Goal: Information Seeking & Learning: Learn about a topic

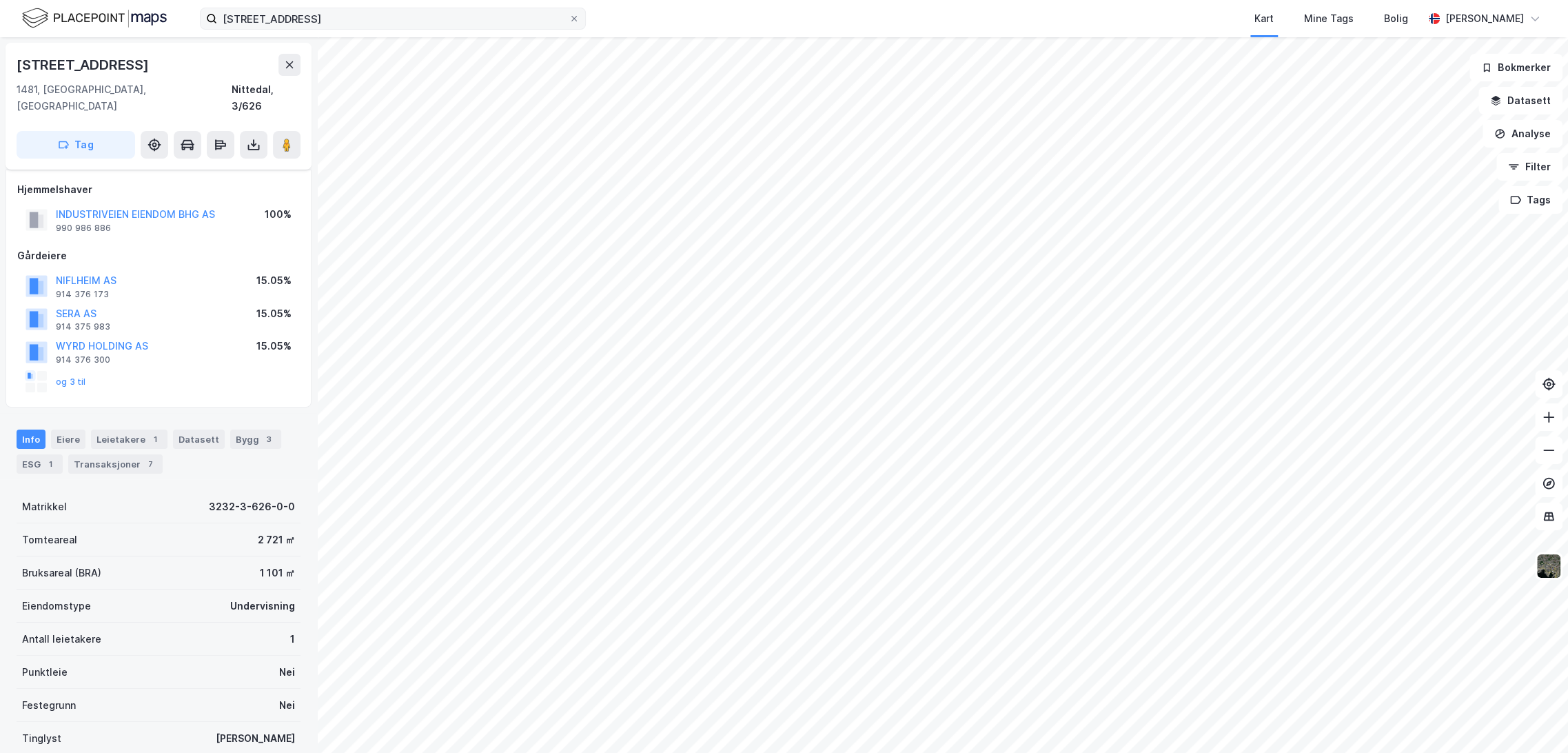
scroll to position [90, 0]
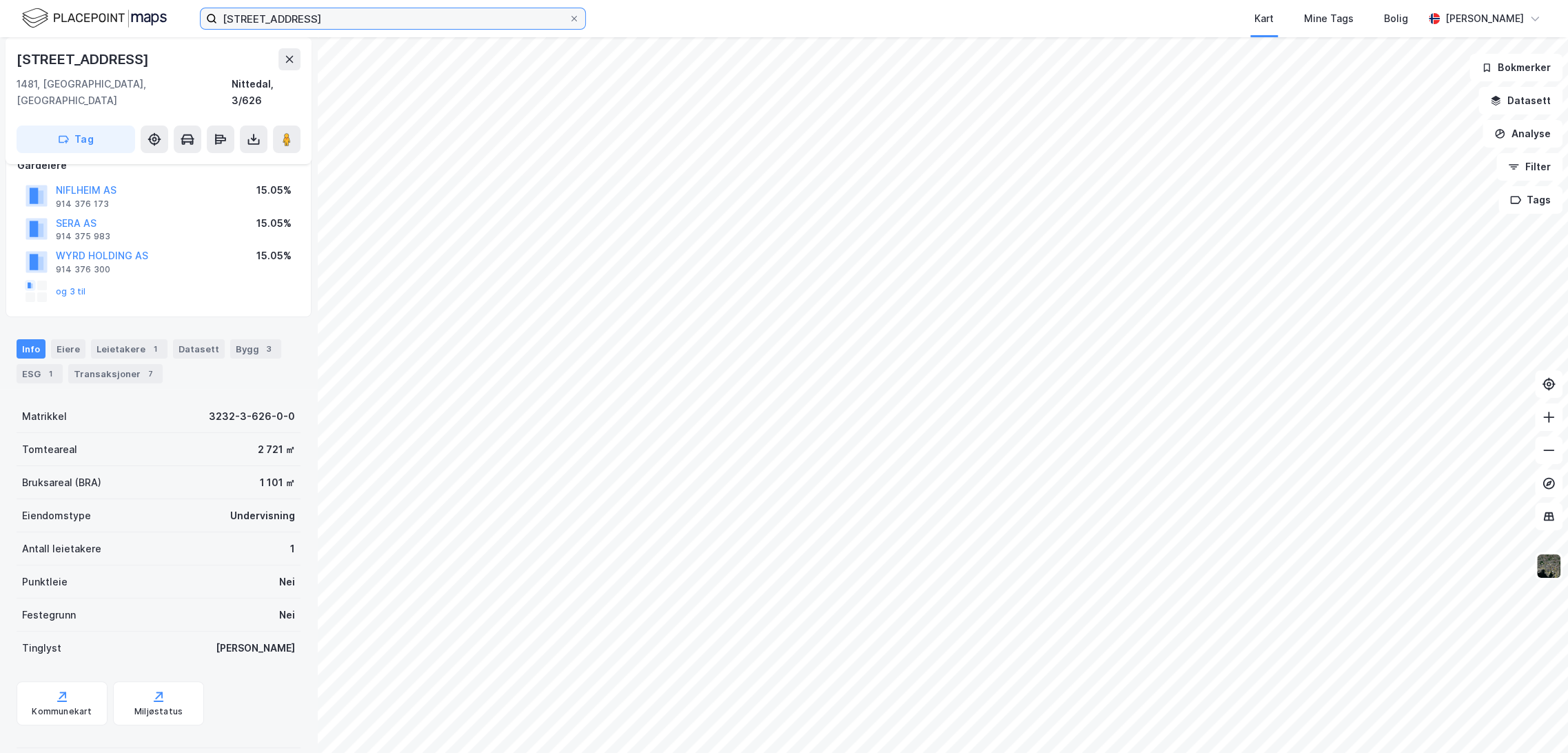
click at [314, 15] on input "[STREET_ADDRESS]" at bounding box center [392, 19] width 351 height 21
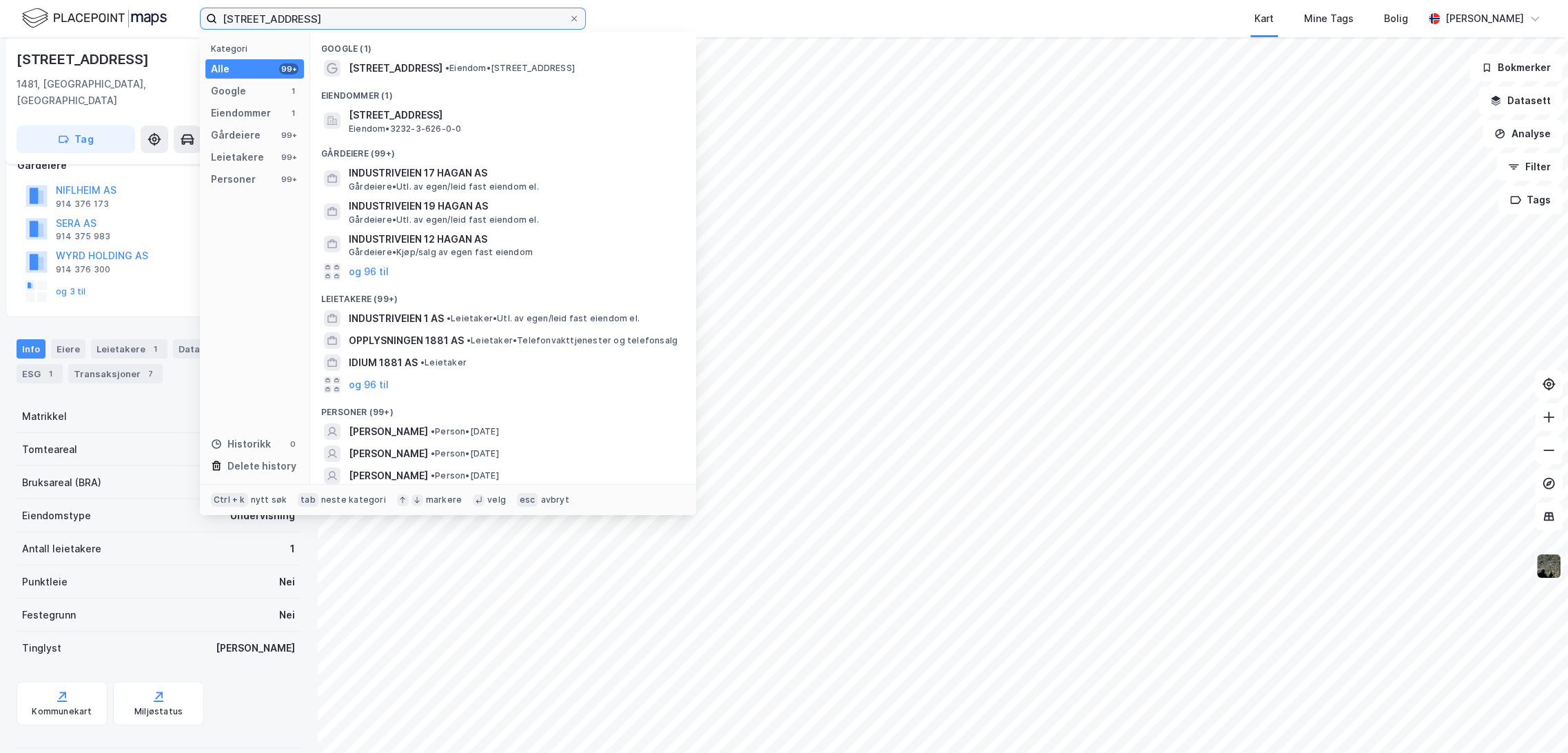
click at [314, 15] on input "[STREET_ADDRESS]" at bounding box center [392, 19] width 351 height 21
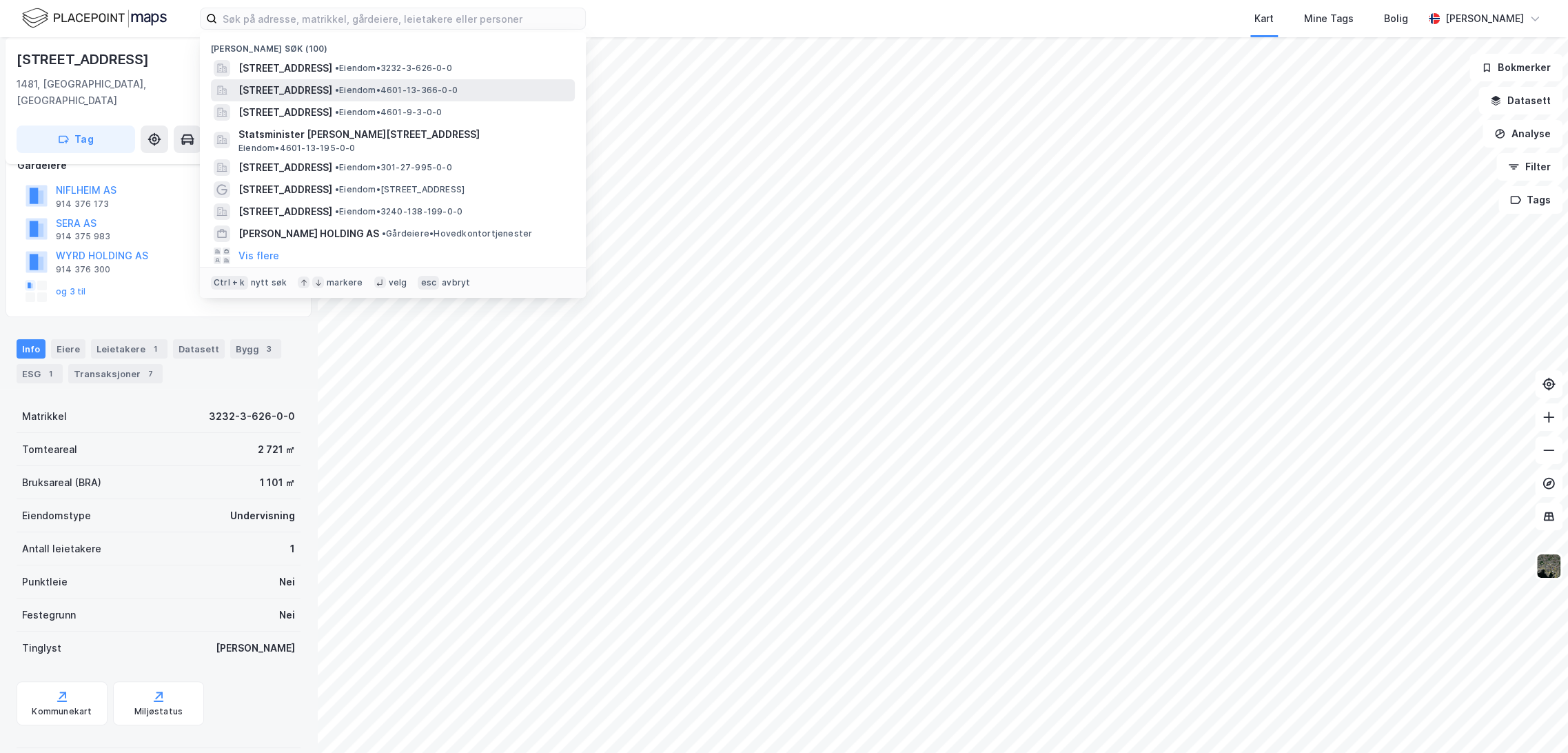
click at [332, 93] on span "[STREET_ADDRESS]" at bounding box center [285, 90] width 94 height 16
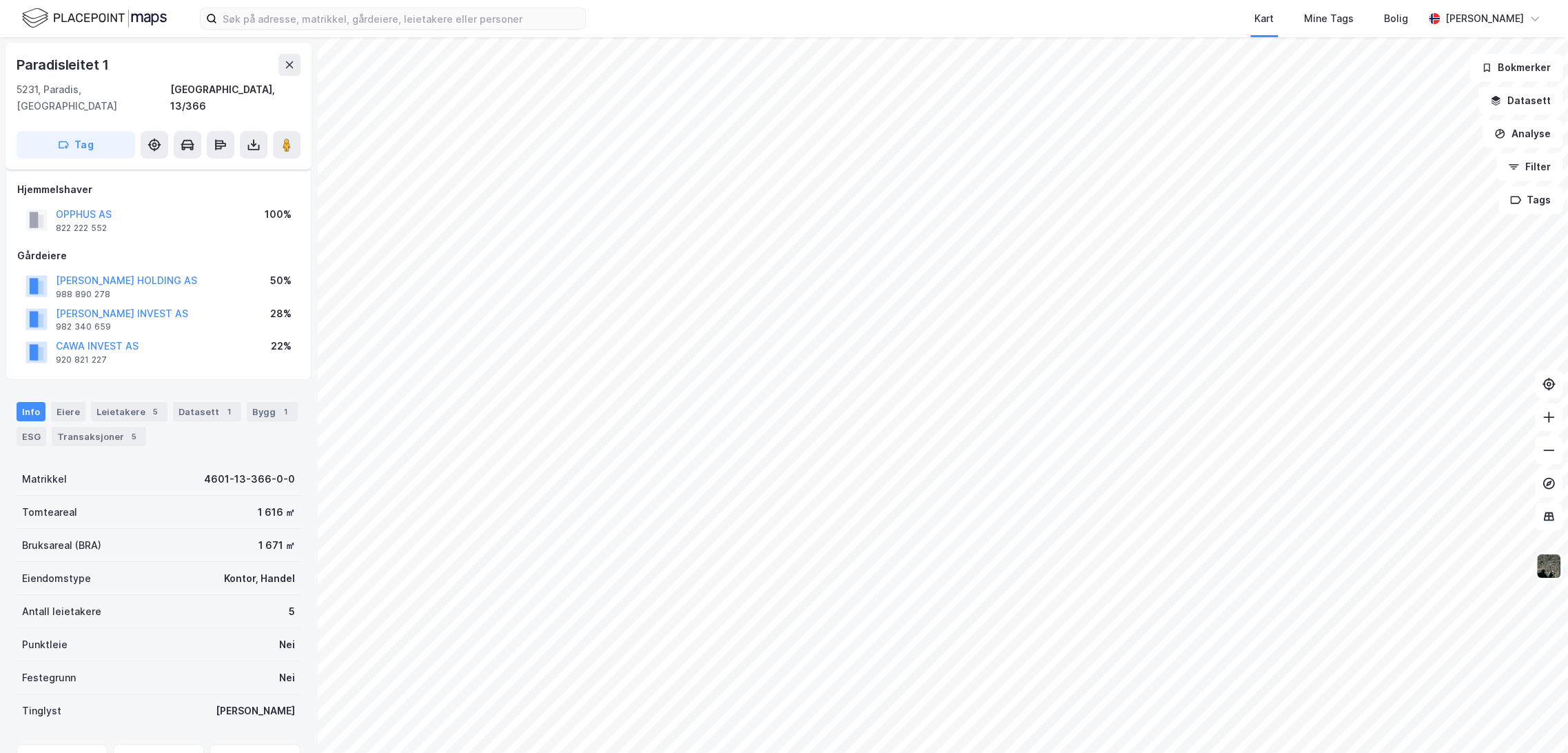
scroll to position [63, 0]
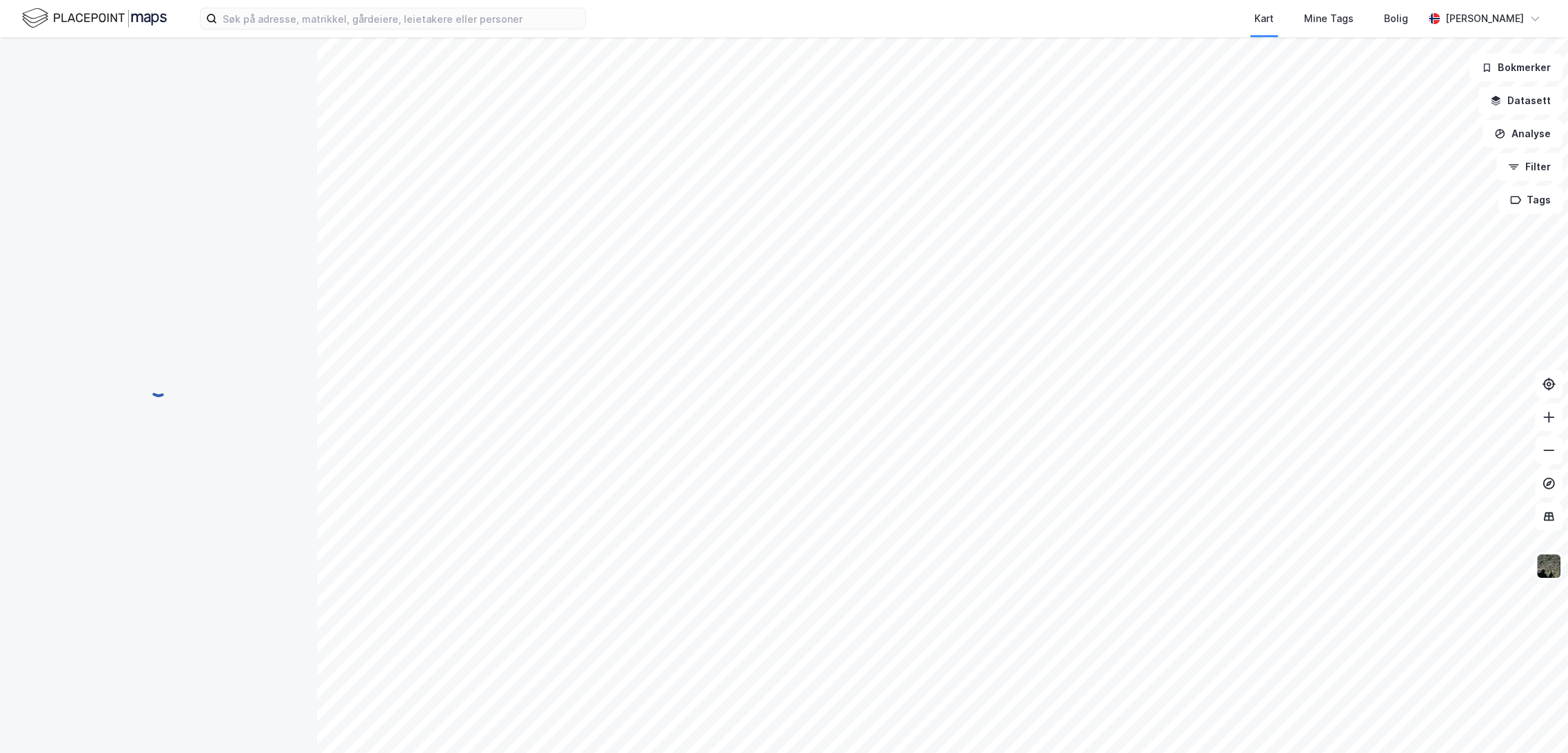
scroll to position [10, 0]
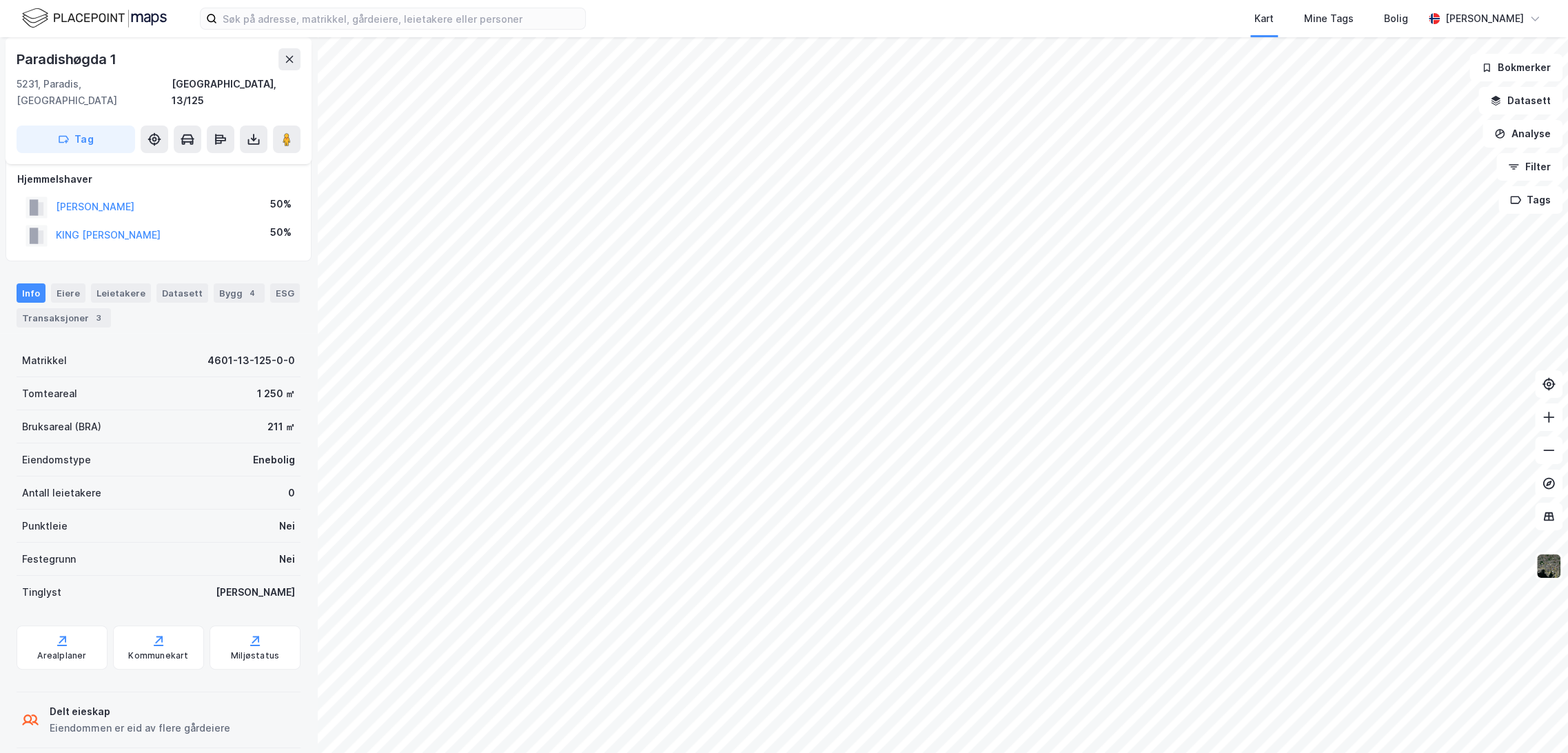
scroll to position [10, 0]
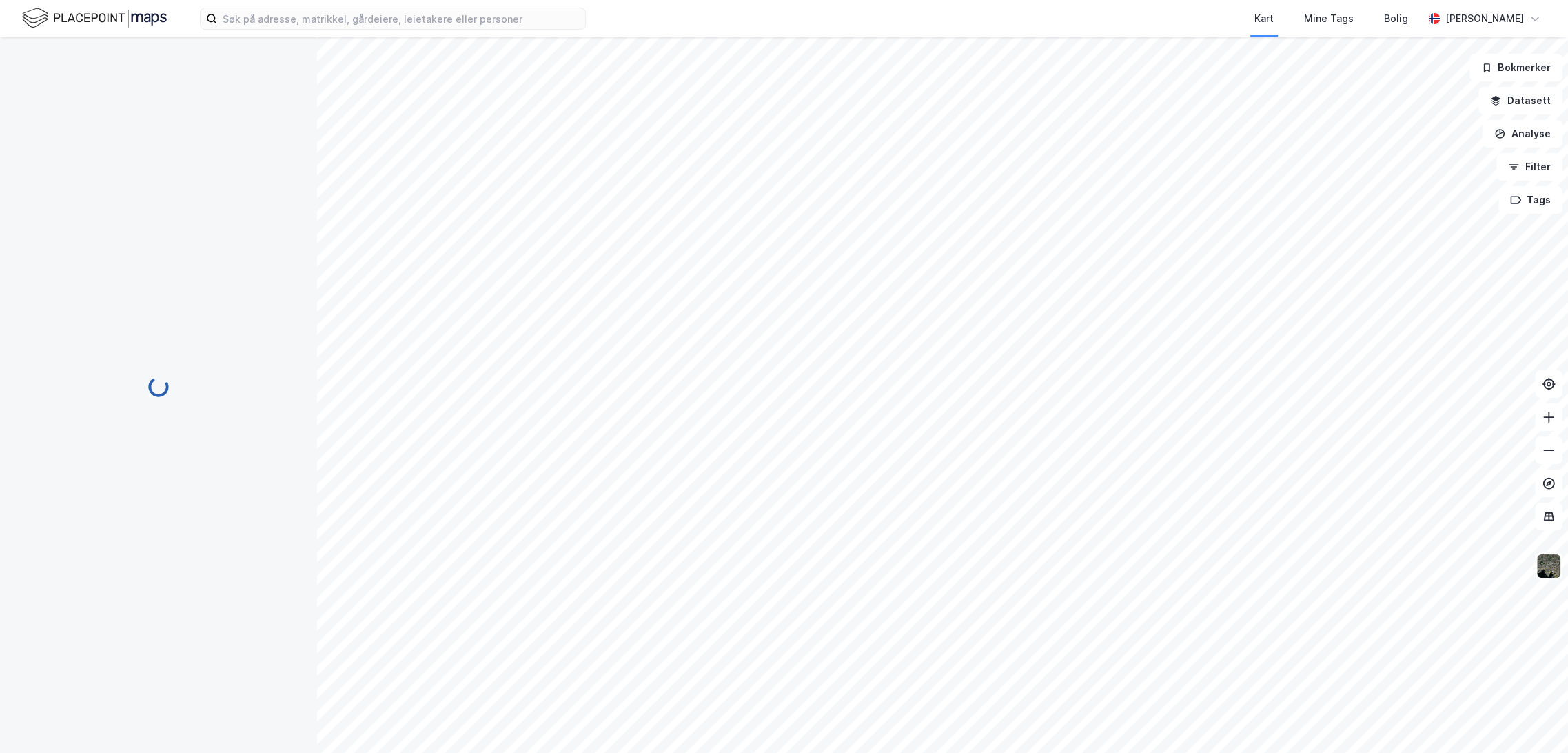
scroll to position [10, 0]
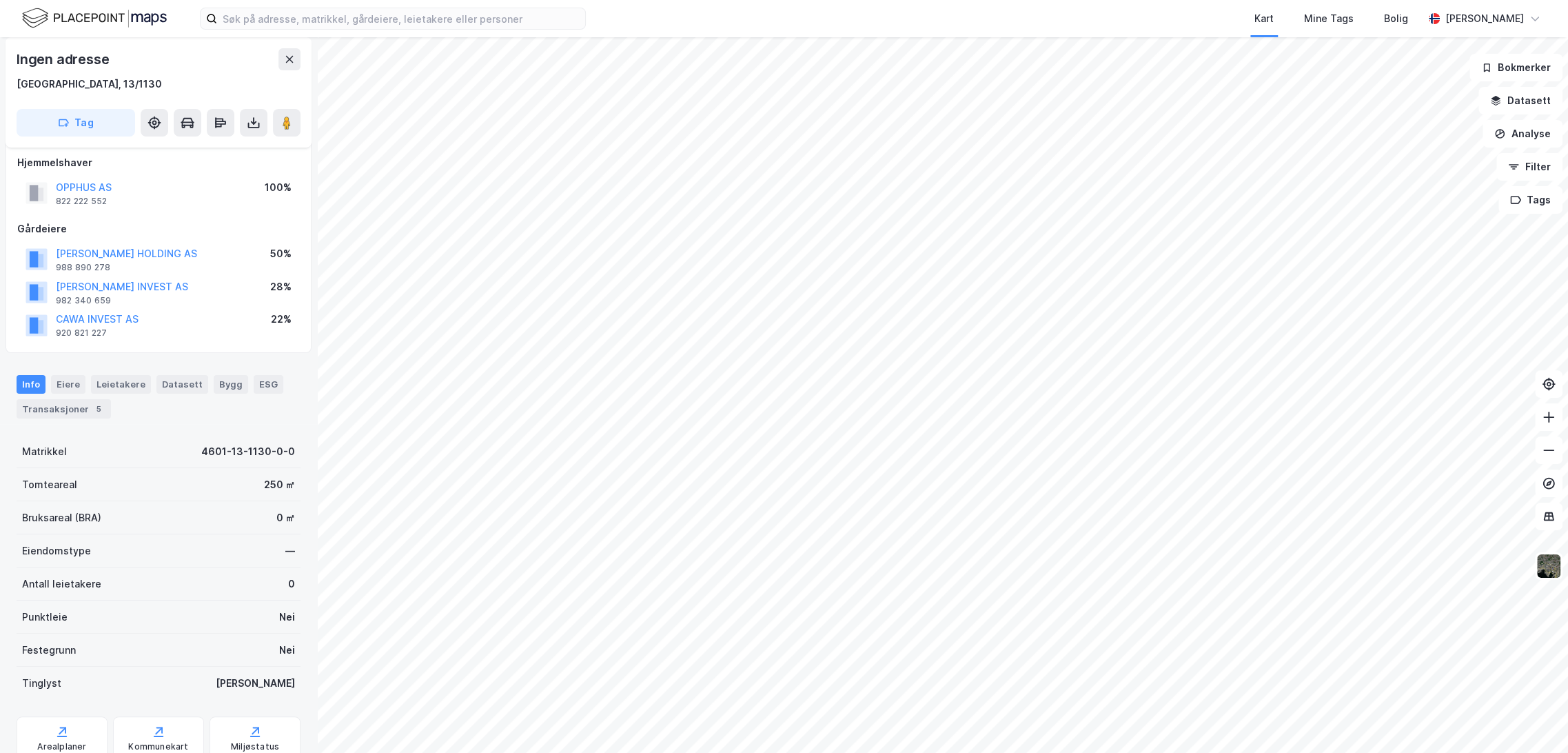
scroll to position [10, 0]
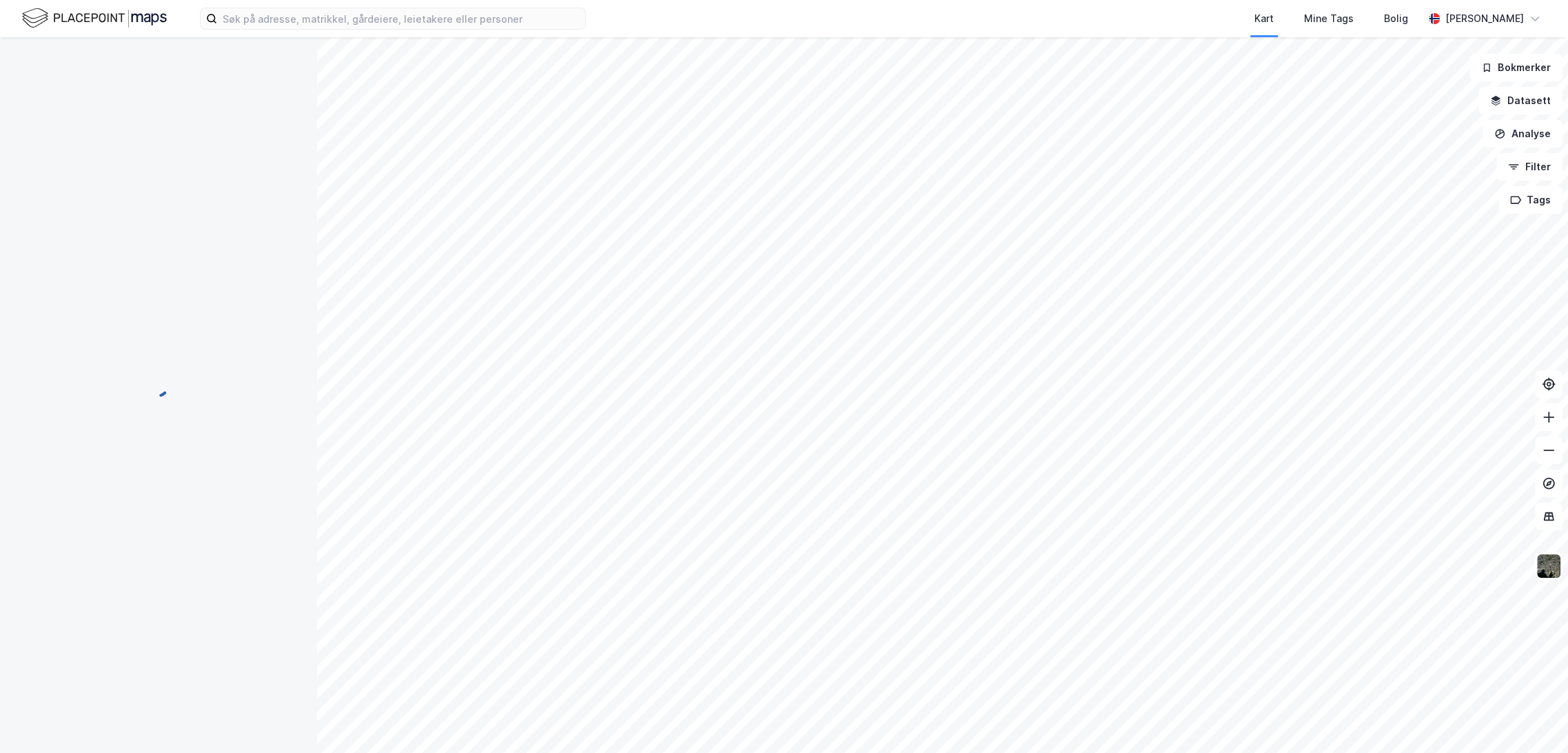
scroll to position [10, 0]
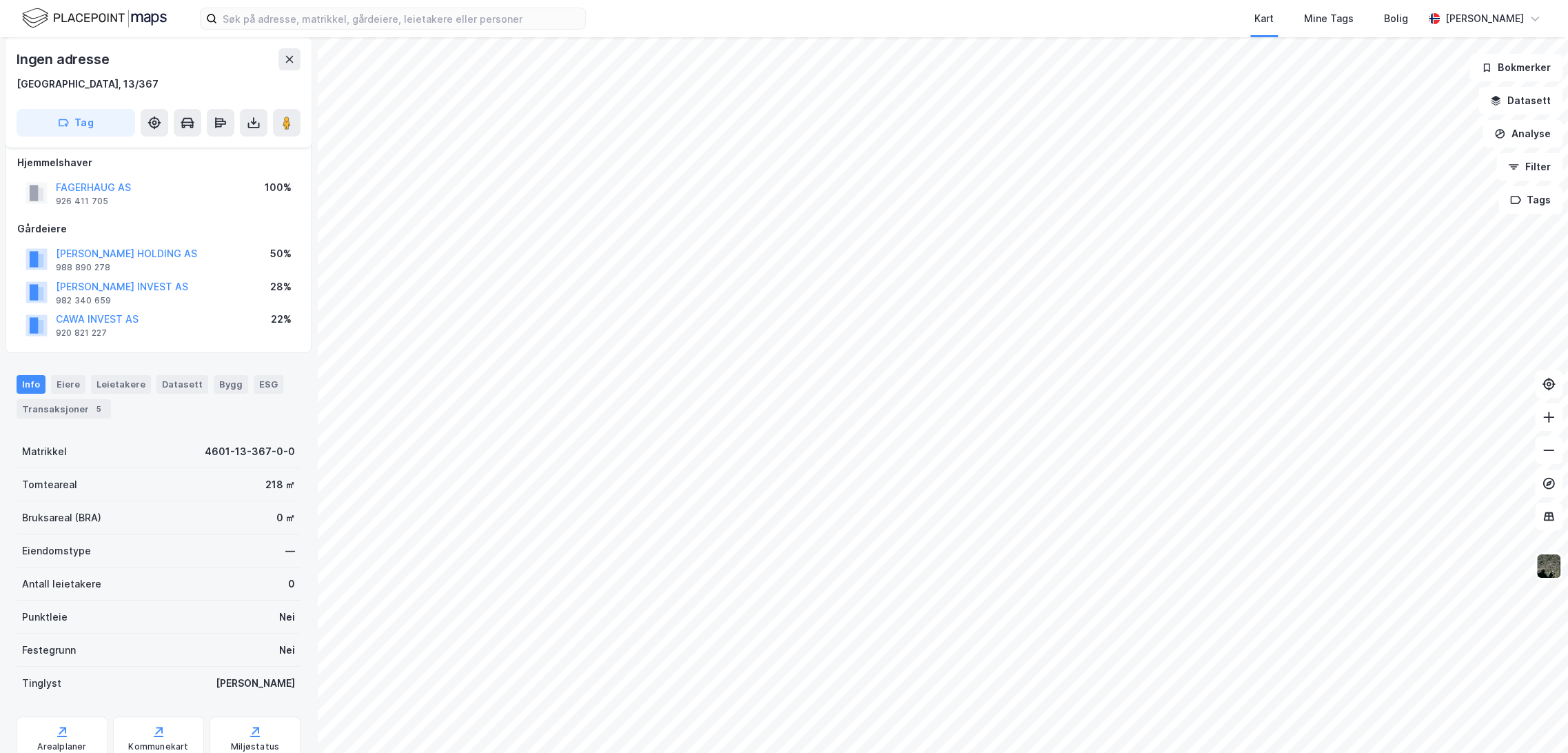
scroll to position [10, 0]
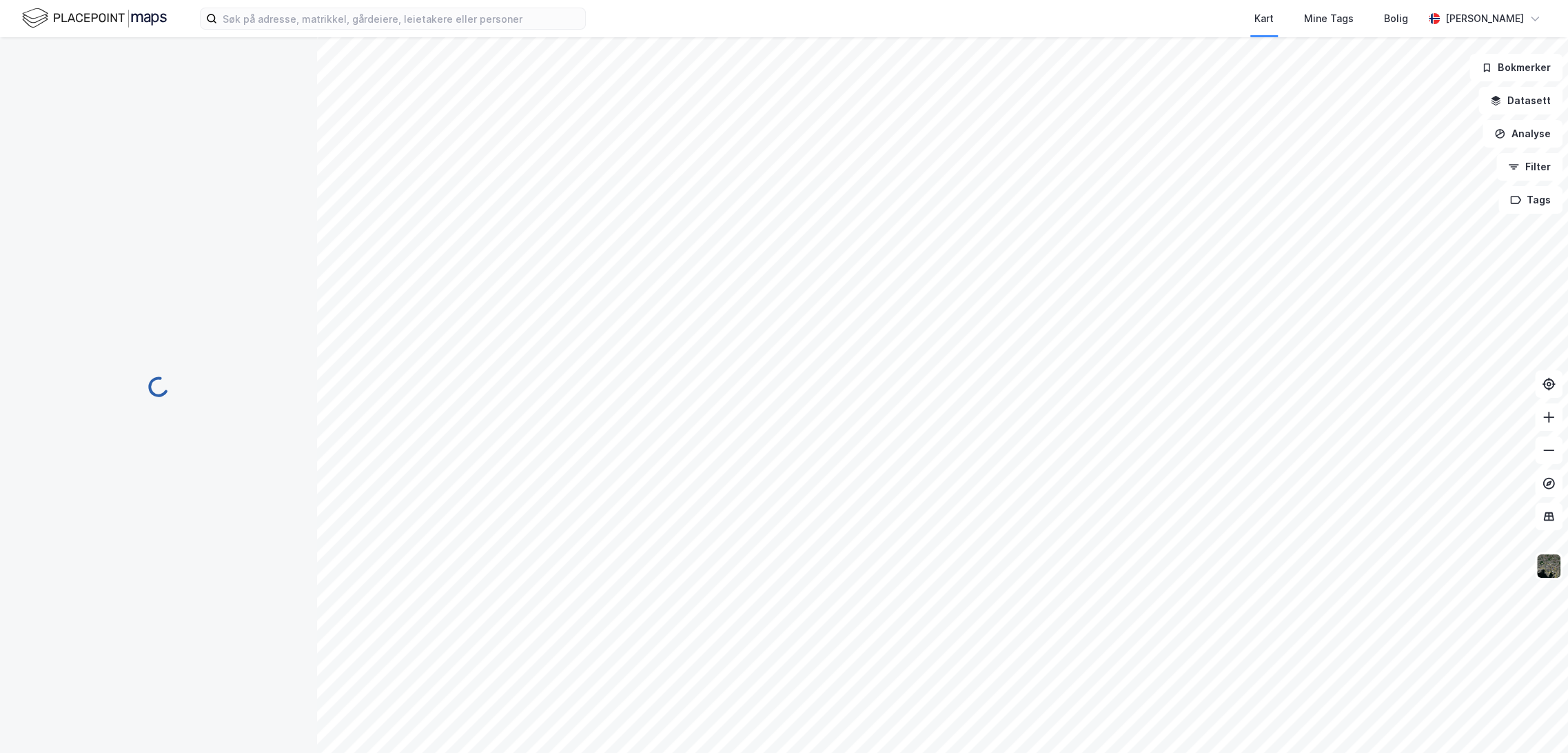
scroll to position [10, 0]
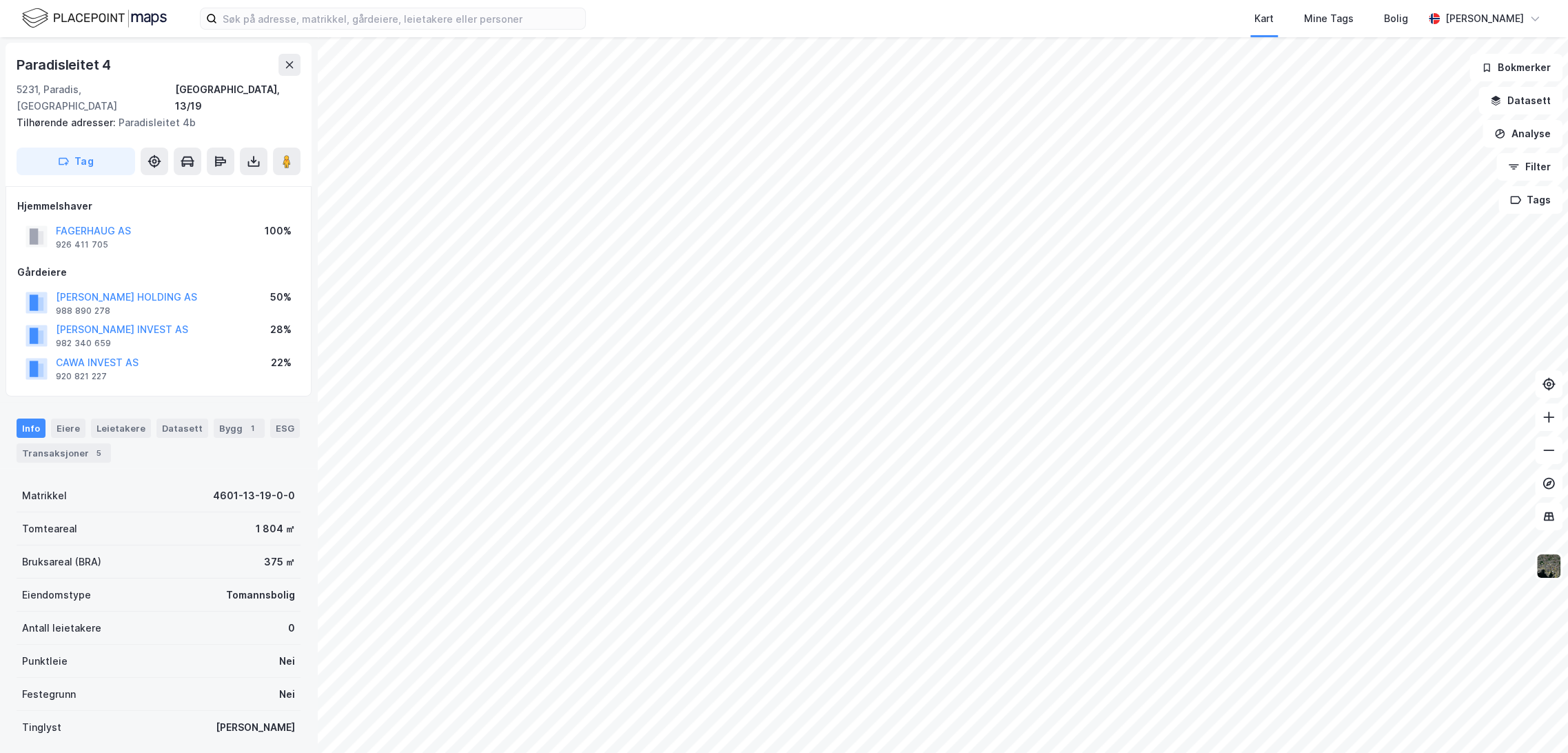
scroll to position [10, 0]
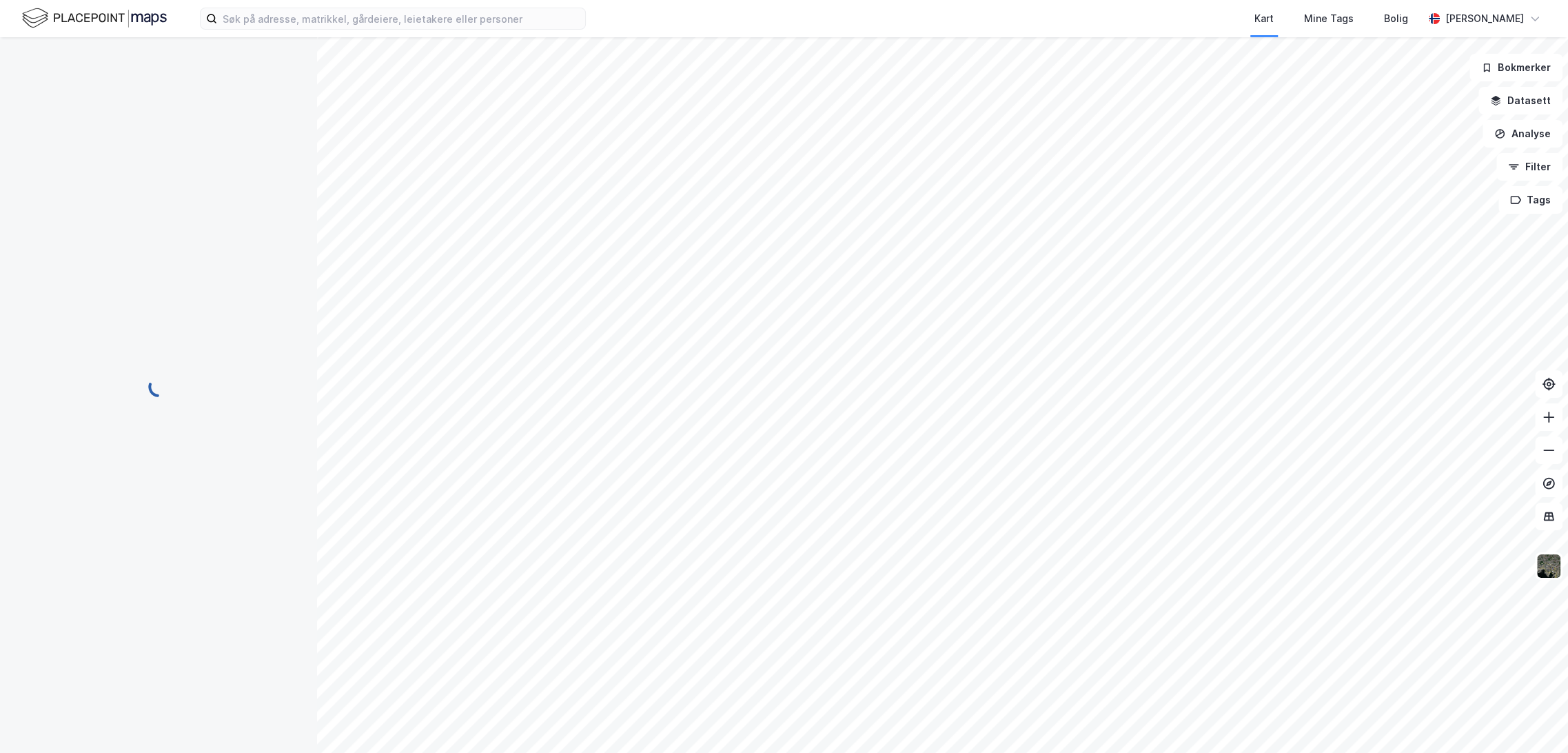
scroll to position [10, 0]
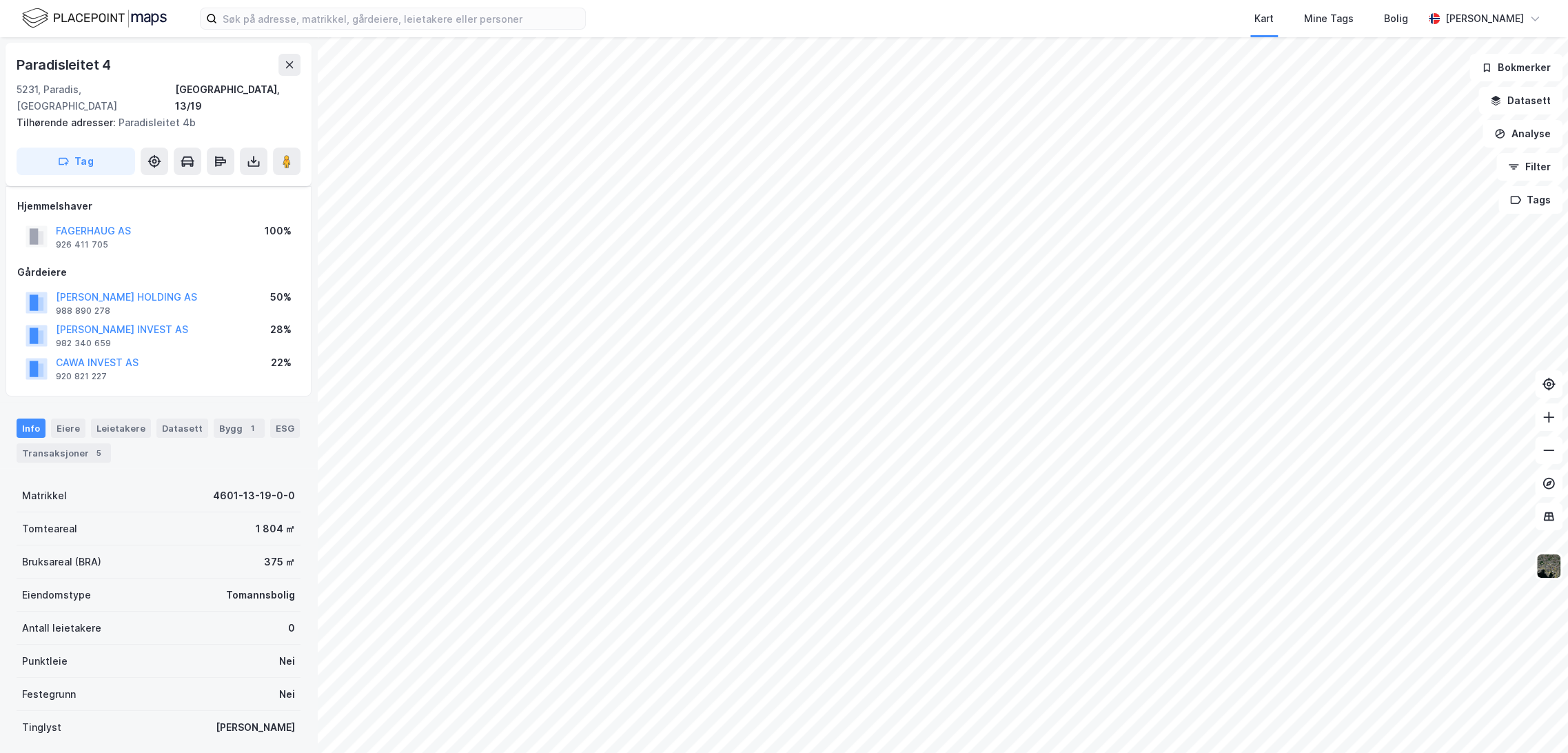
scroll to position [10, 0]
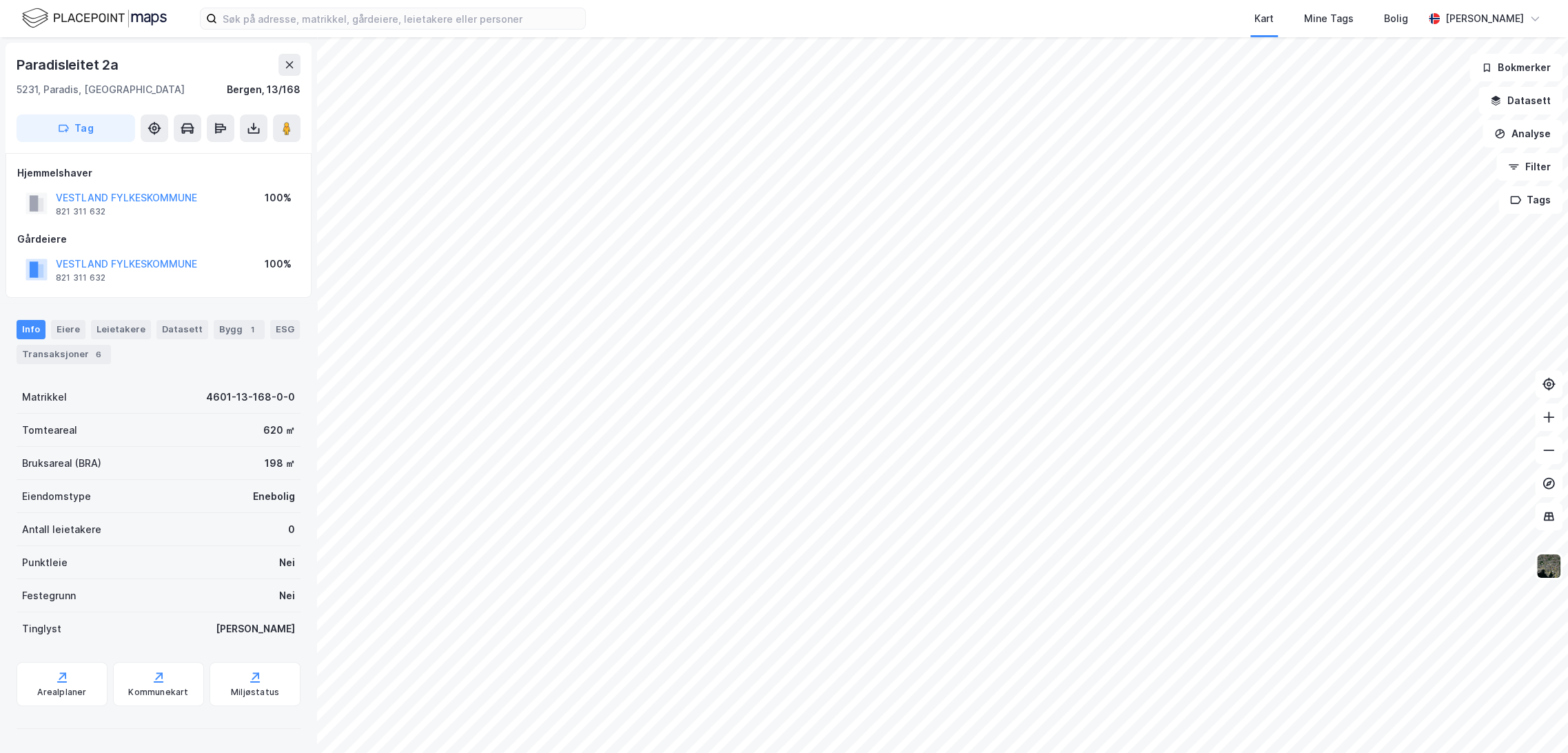
scroll to position [10, 0]
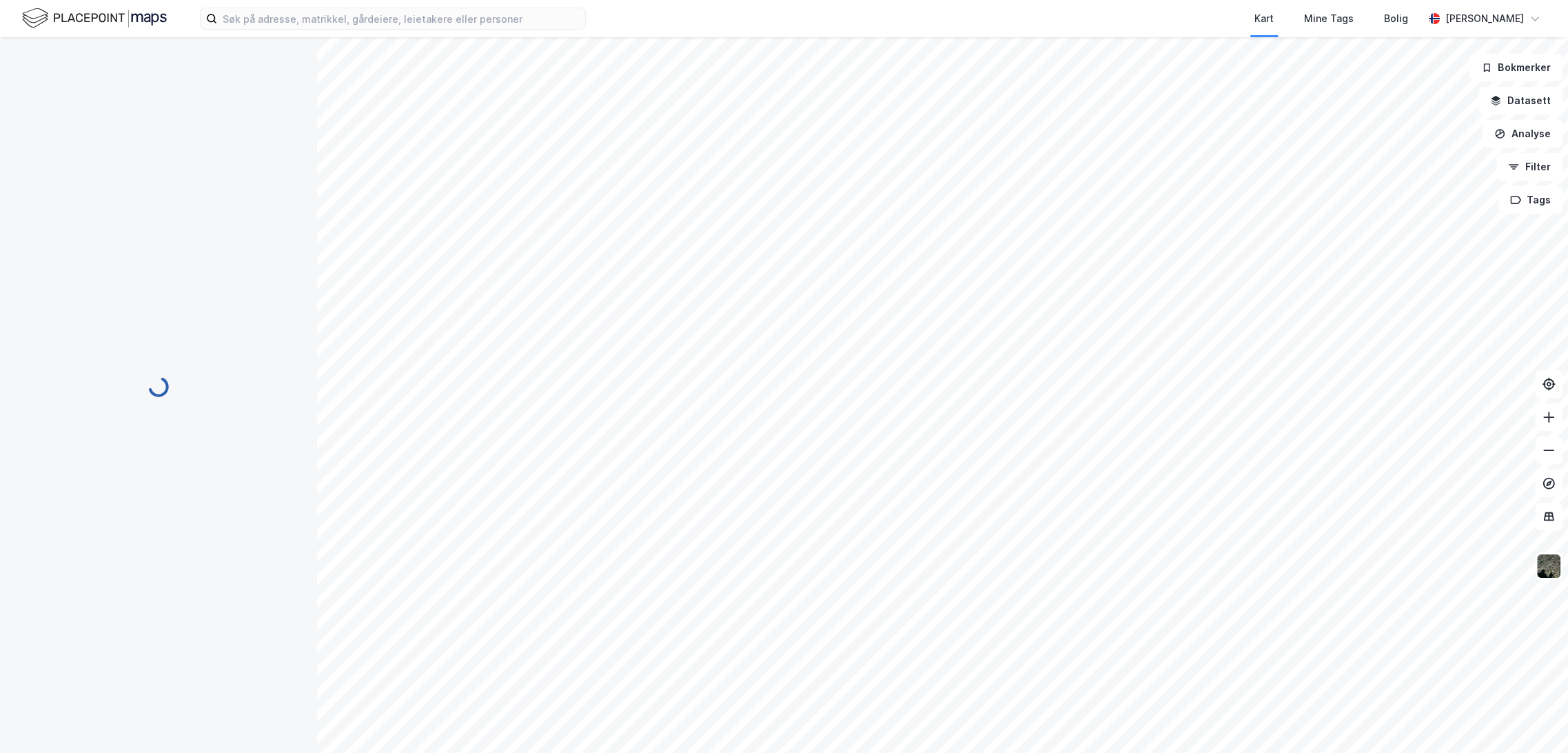
scroll to position [10, 0]
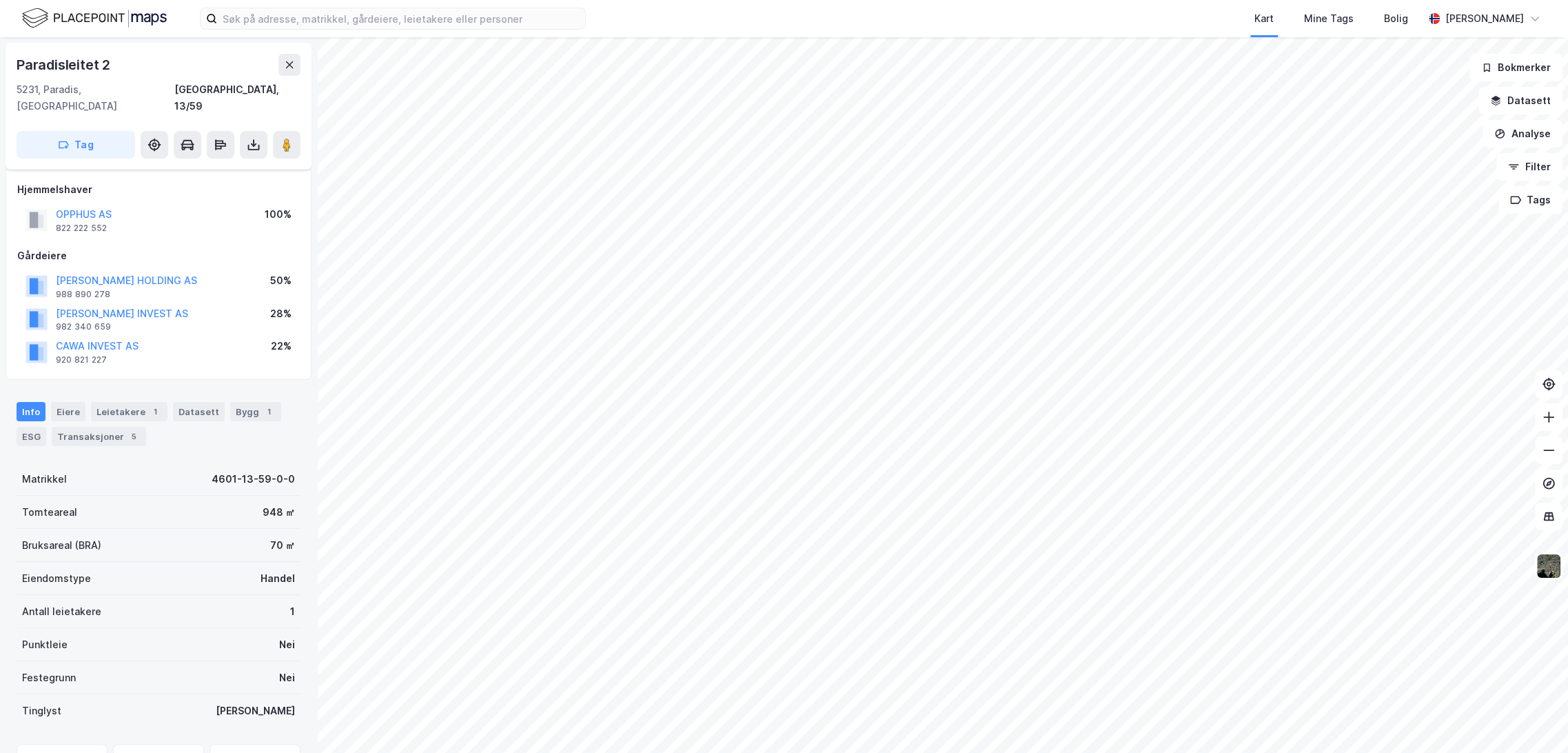
scroll to position [10, 0]
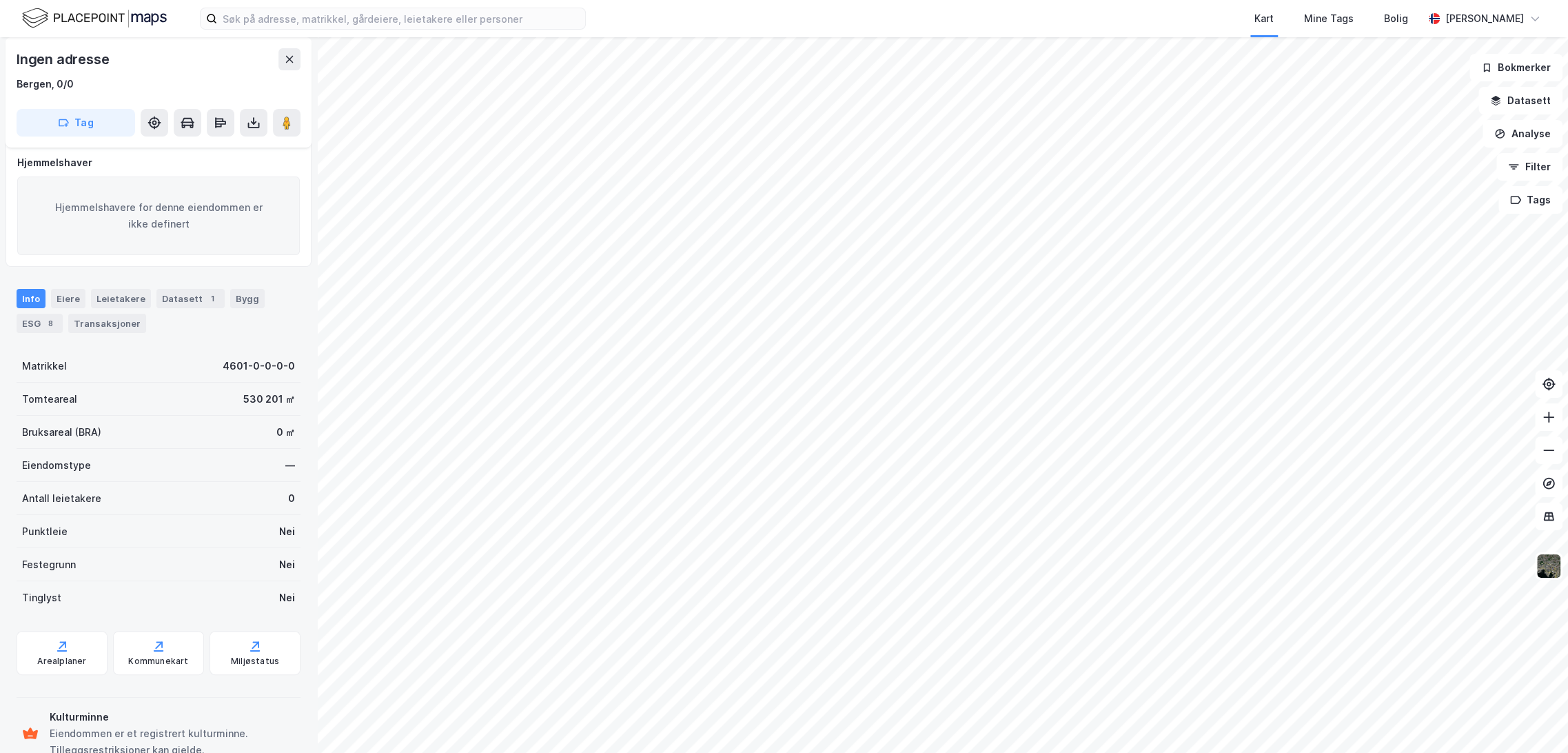
scroll to position [10, 0]
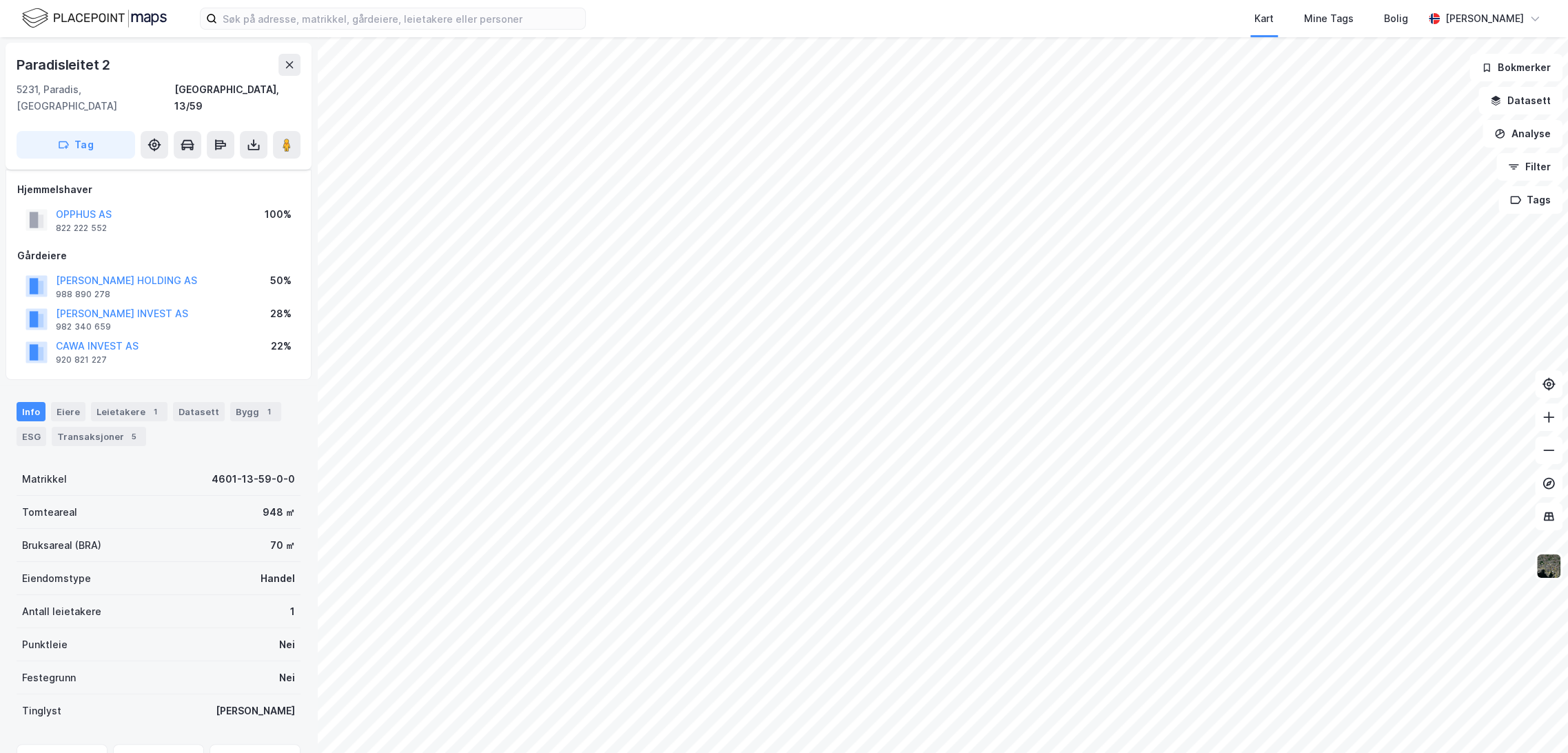
scroll to position [10, 0]
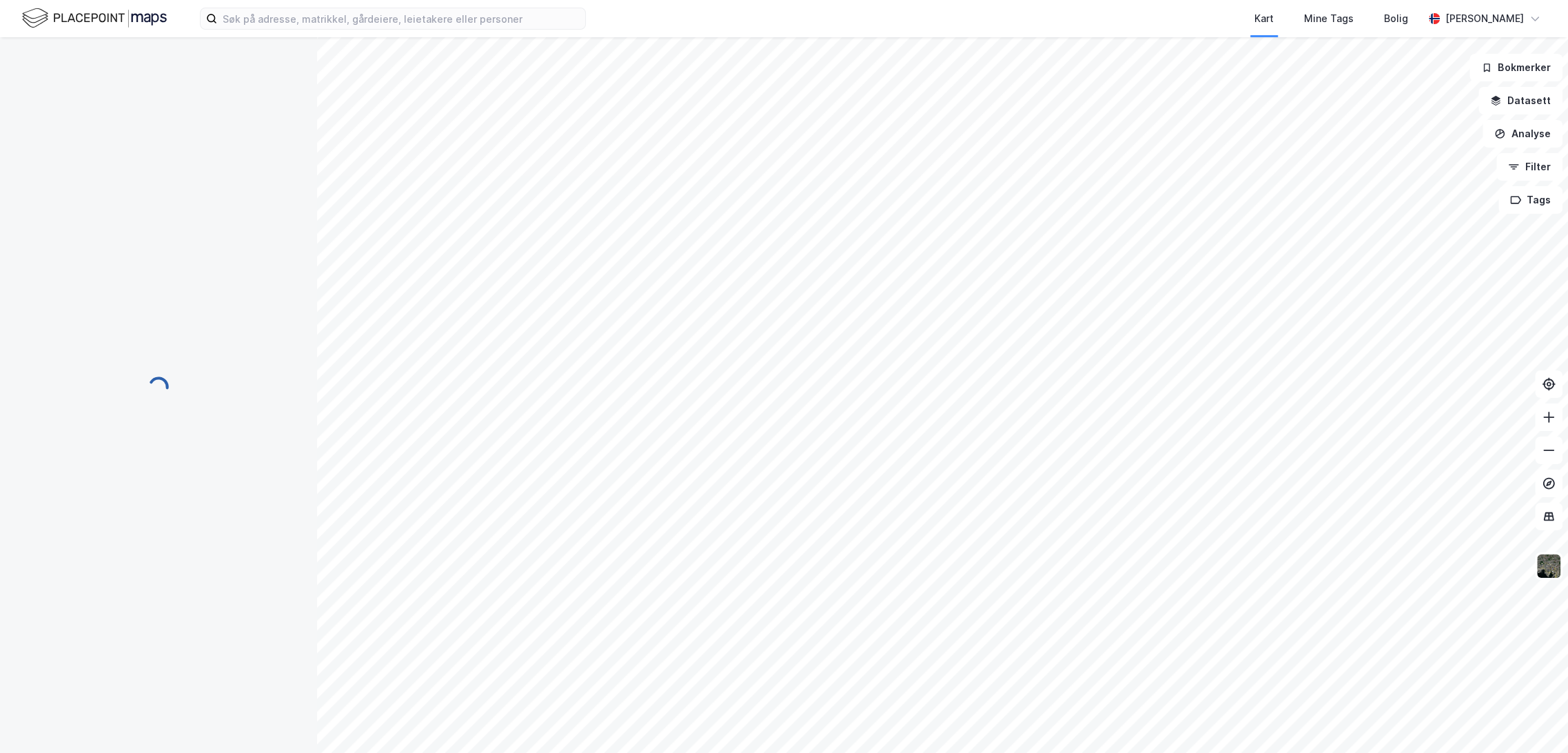
scroll to position [10, 0]
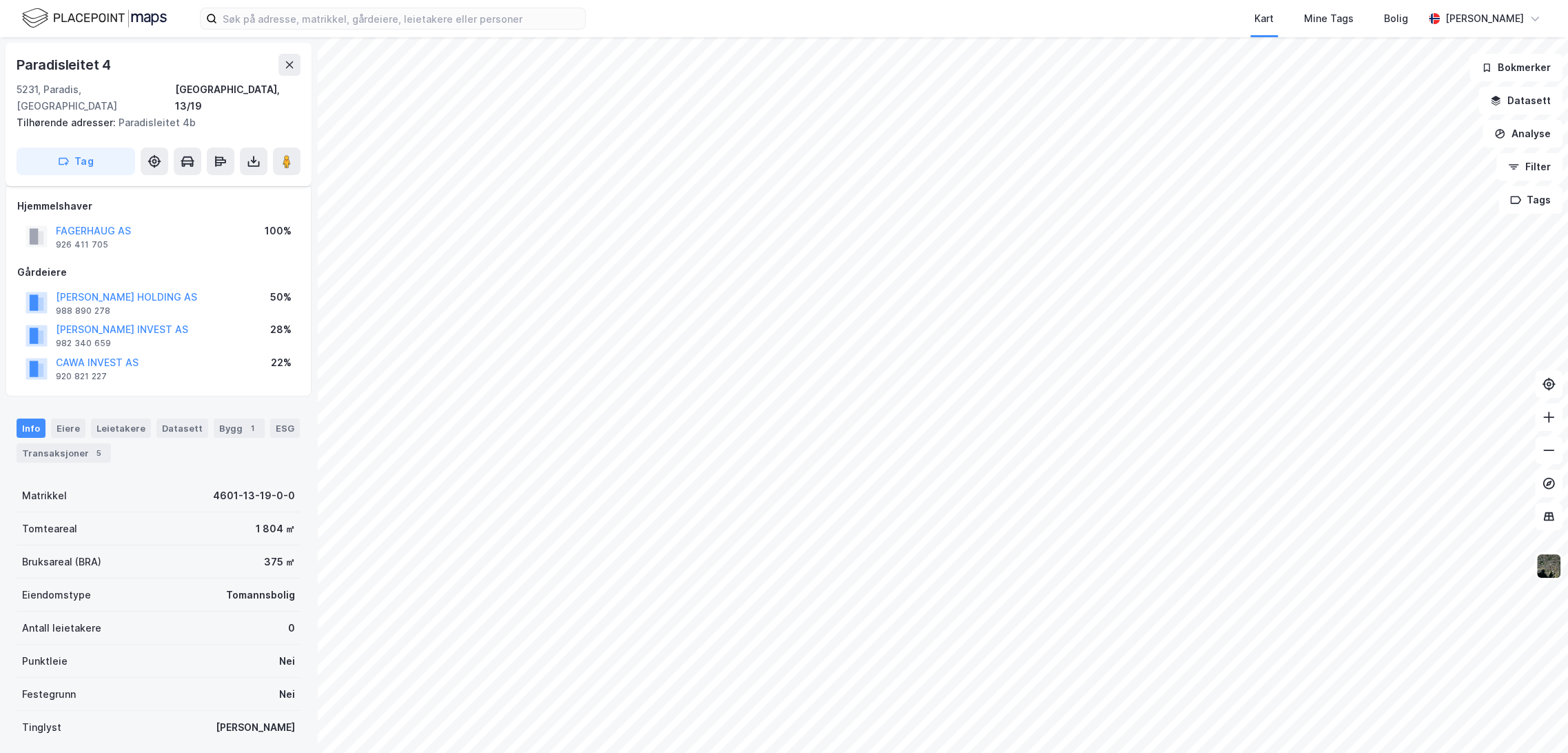
scroll to position [10, 0]
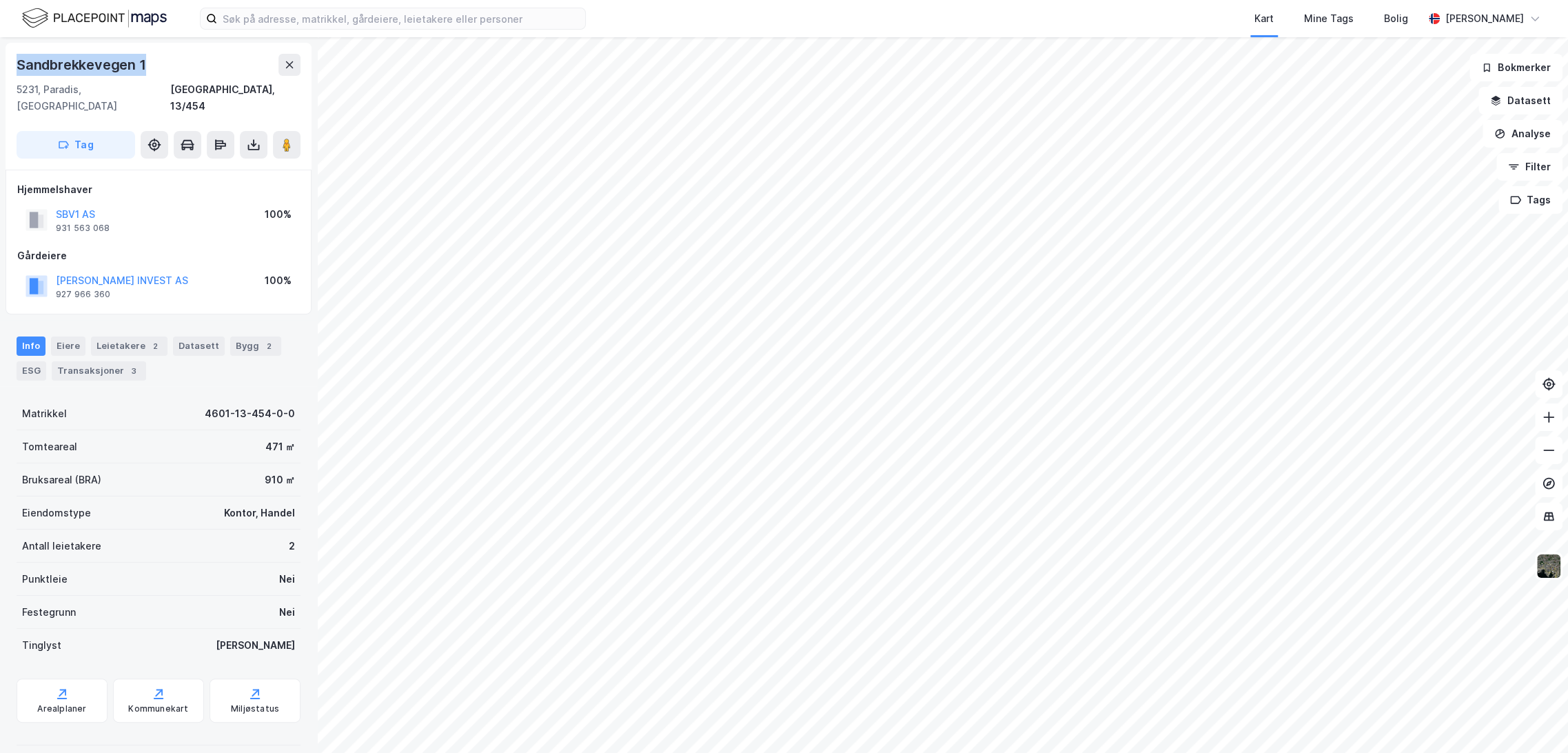
drag, startPoint x: 20, startPoint y: 59, endPoint x: 161, endPoint y: 74, distance: 141.8
click at [161, 74] on div "Sandbrekkevegen 1" at bounding box center [158, 64] width 284 height 22
copy div "Sandbrekkevegen 1"
click at [267, 20] on input at bounding box center [401, 19] width 368 height 21
paste input "[STREET_ADDRESS]"
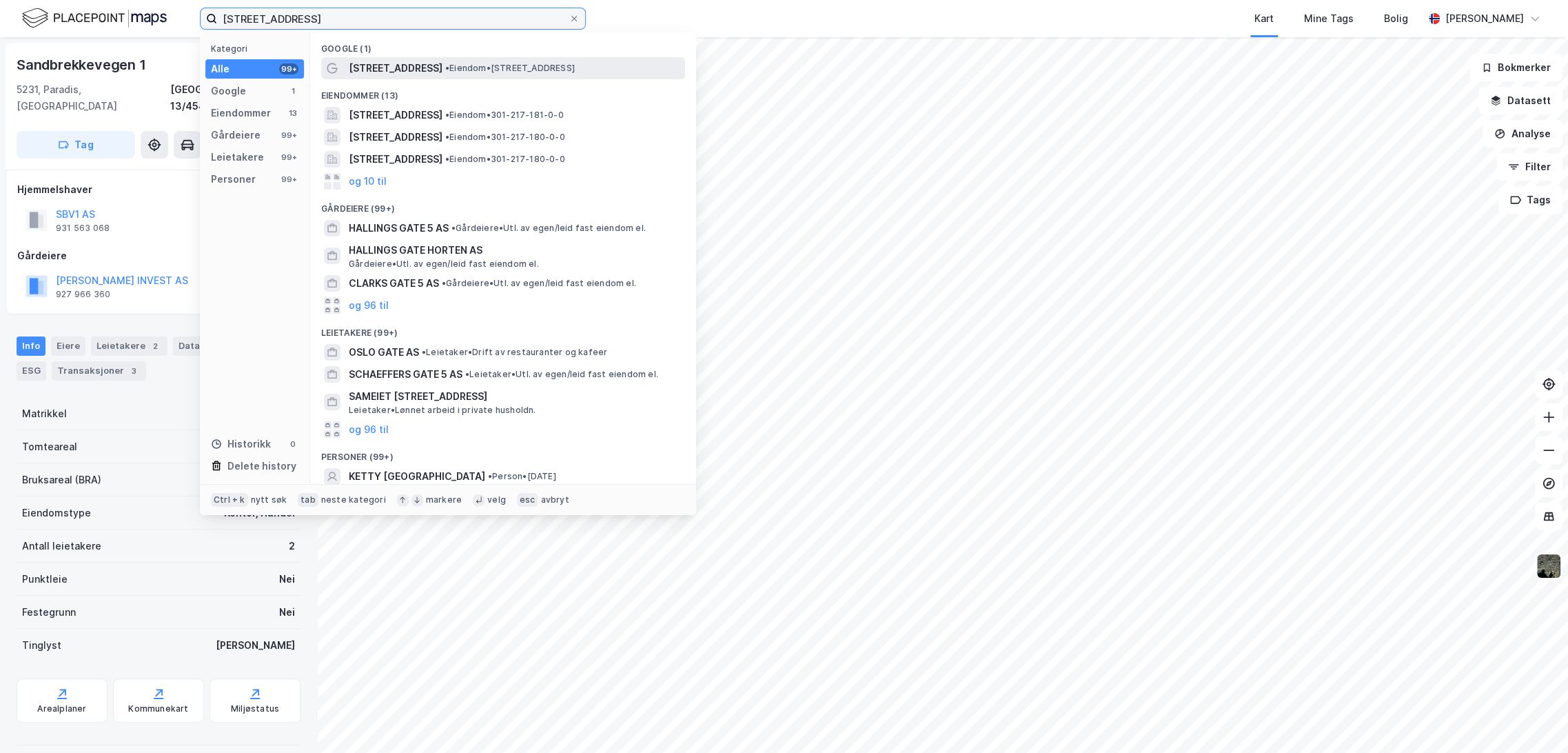
type input "[STREET_ADDRESS]"
click at [445, 73] on span "• Eiendom • [STREET_ADDRESS]" at bounding box center [509, 68] width 130 height 11
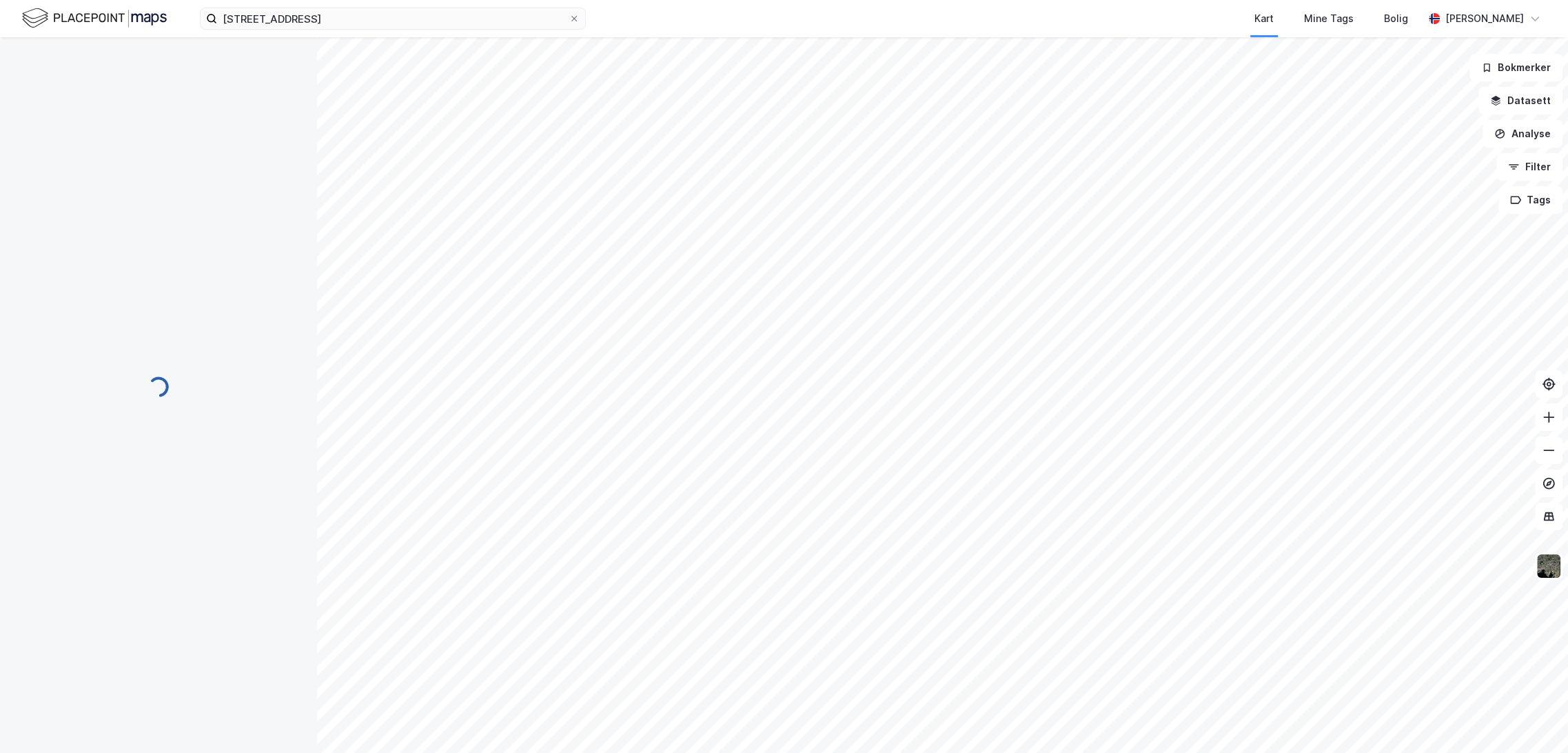
scroll to position [10, 0]
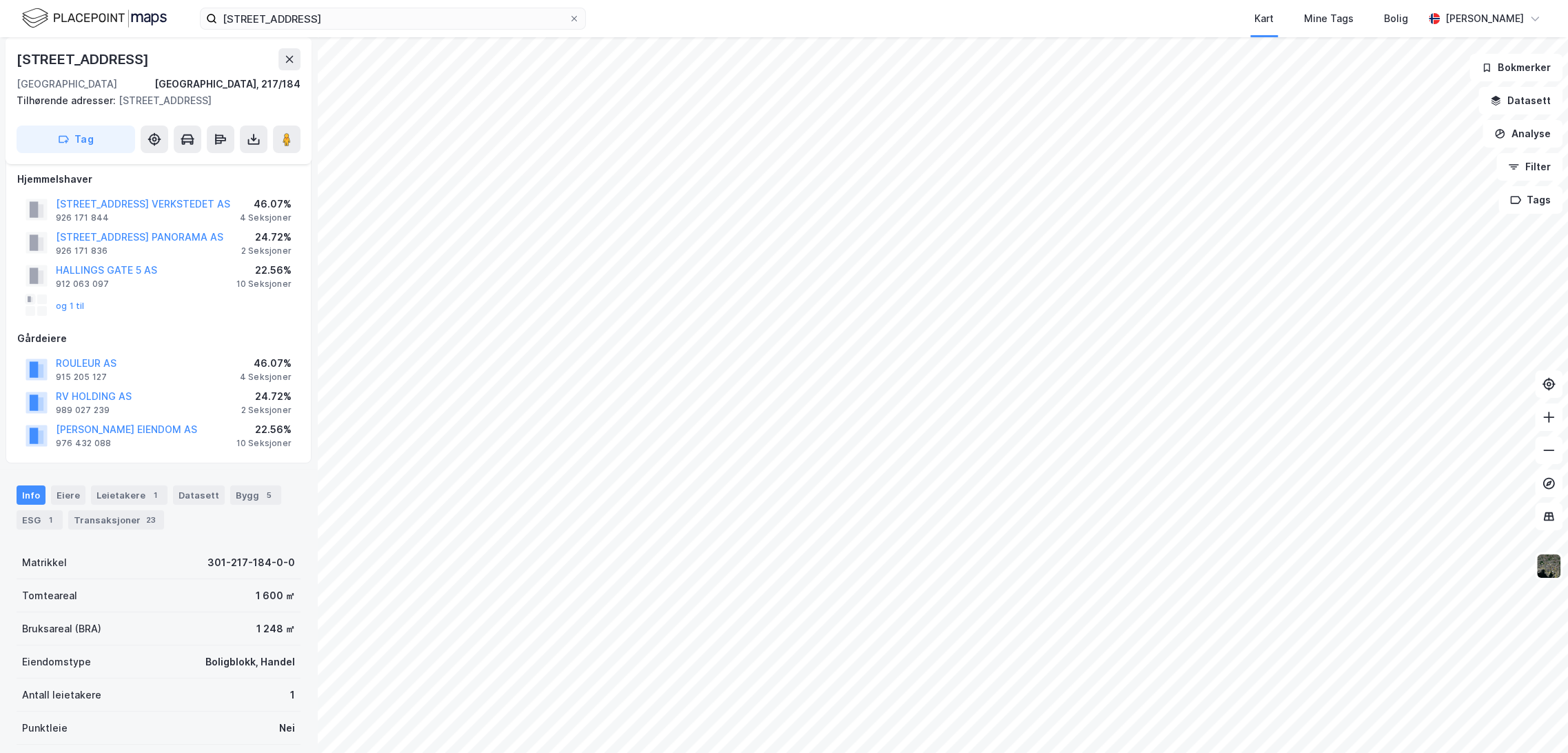
click at [183, 333] on div "Gårdeiere" at bounding box center [158, 338] width 282 height 16
click at [66, 497] on div "Eiere" at bounding box center [68, 494] width 34 height 19
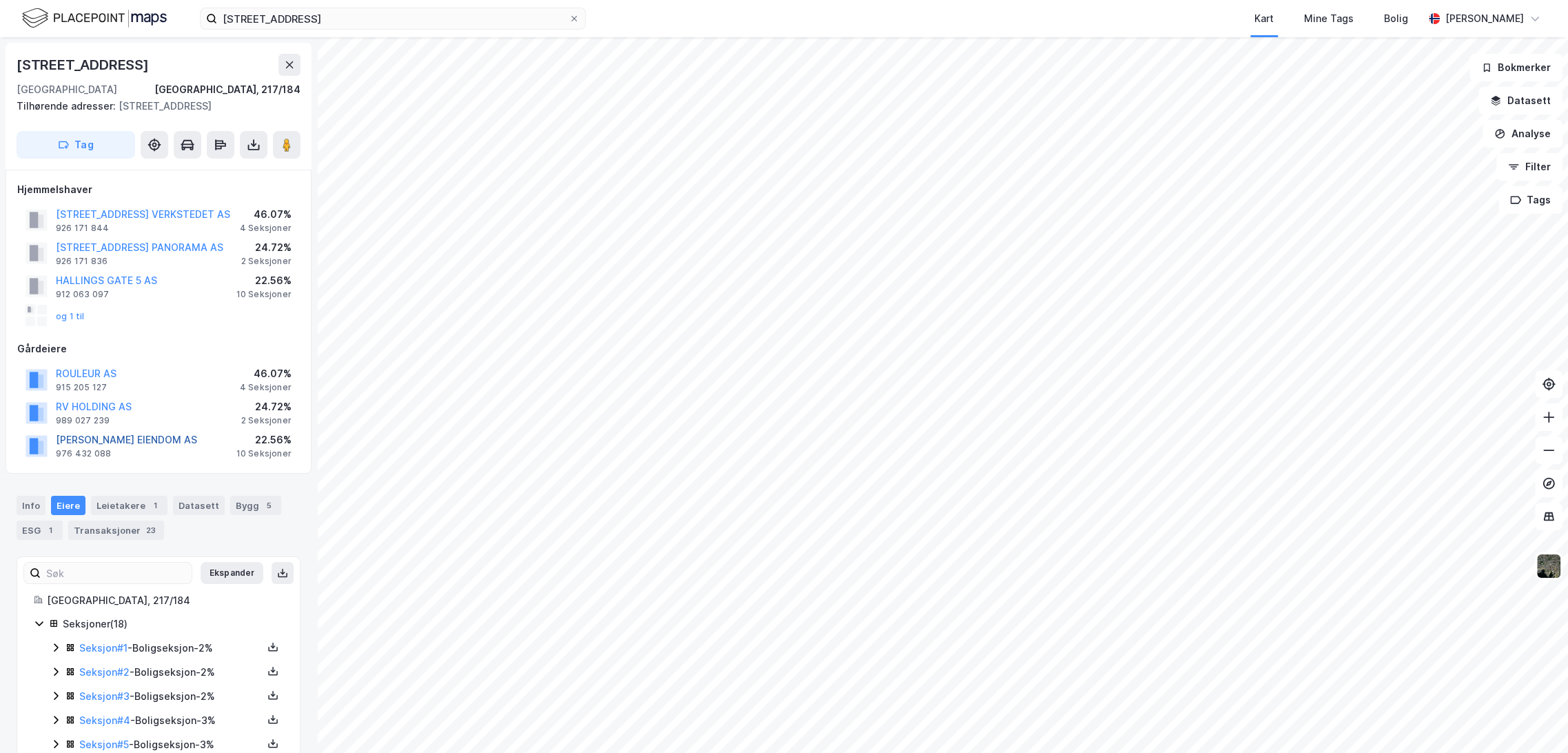
click at [0, 0] on button "[PERSON_NAME] EIENDOM AS" at bounding box center [0, 0] width 0 height 0
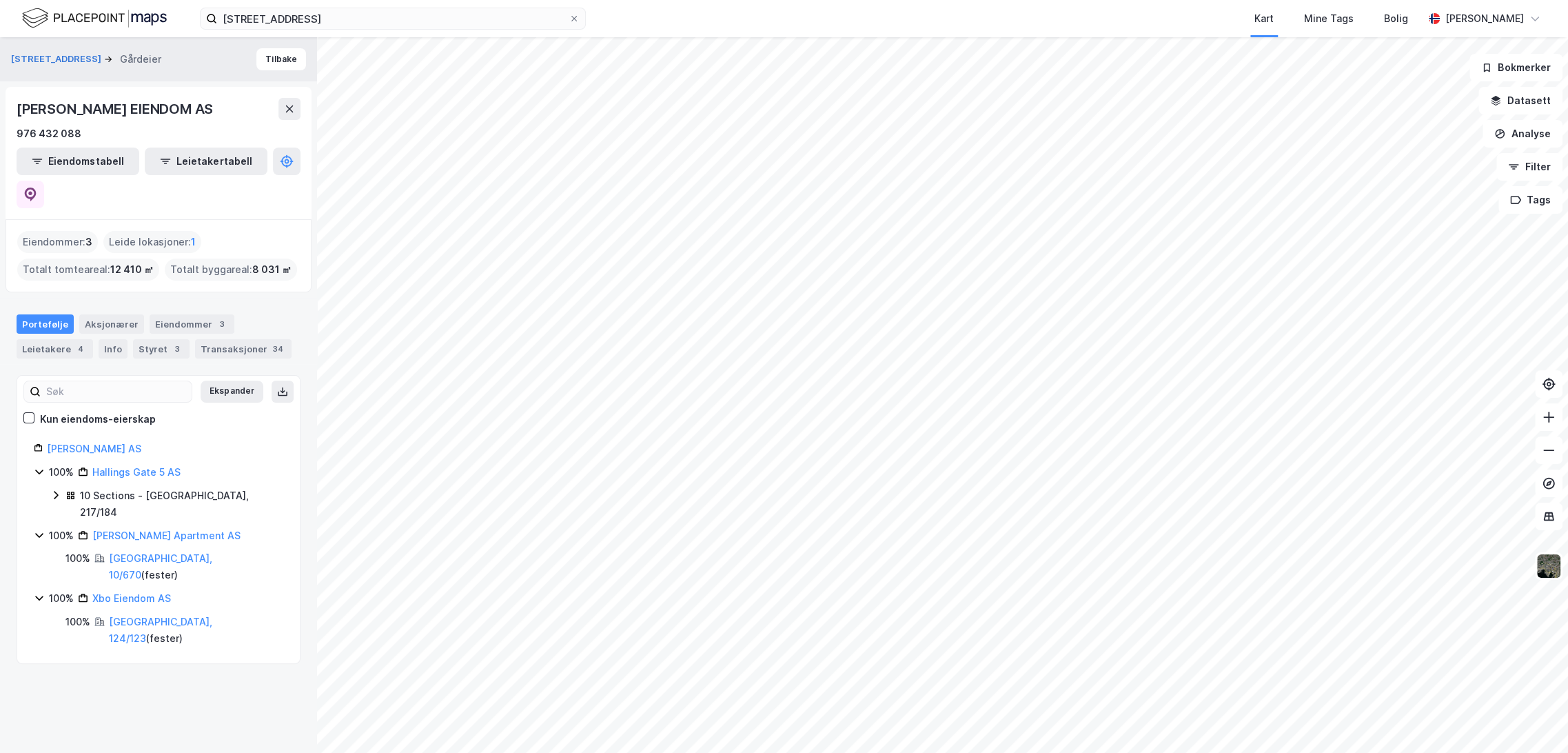
click at [52, 490] on icon at bounding box center [56, 495] width 11 height 11
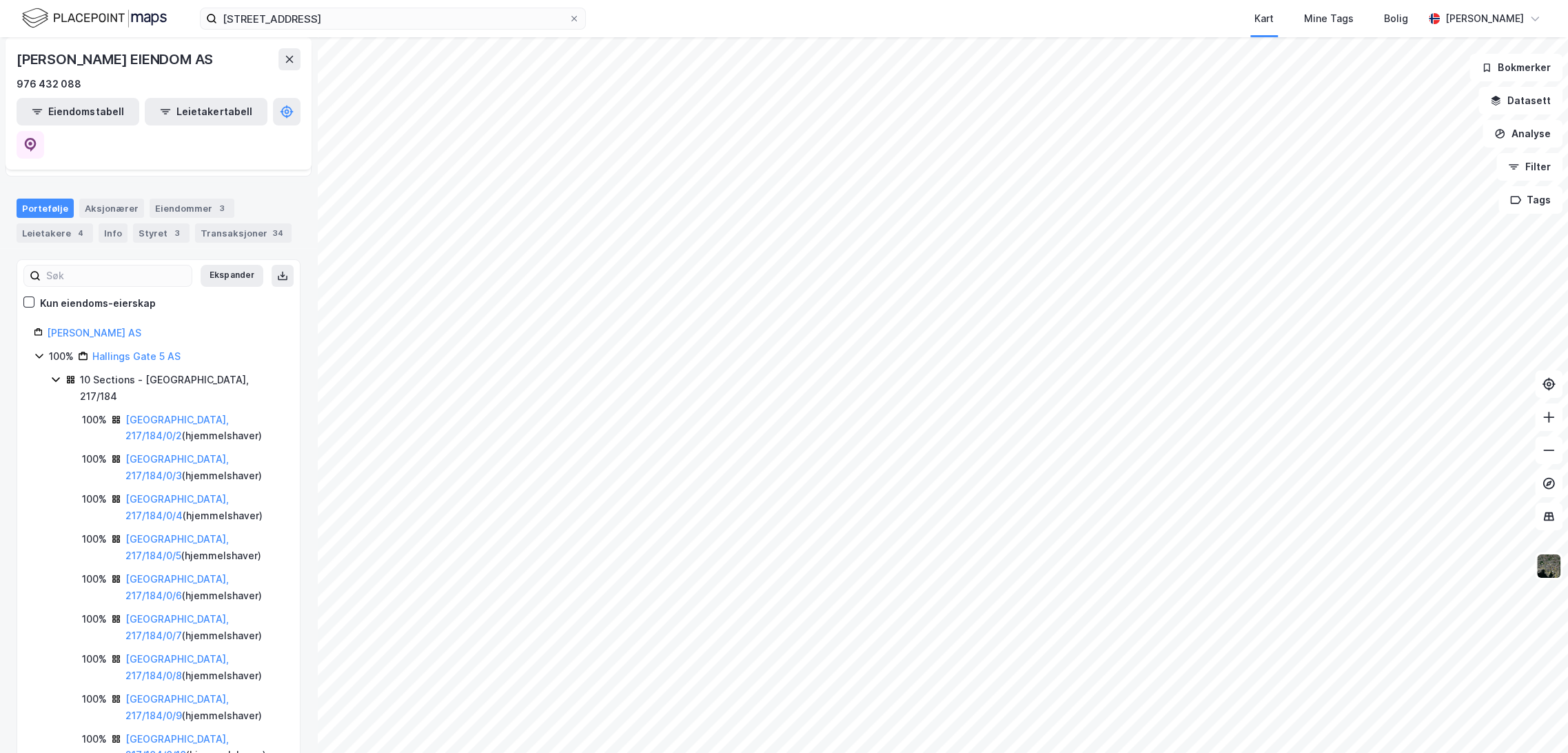
scroll to position [153, 0]
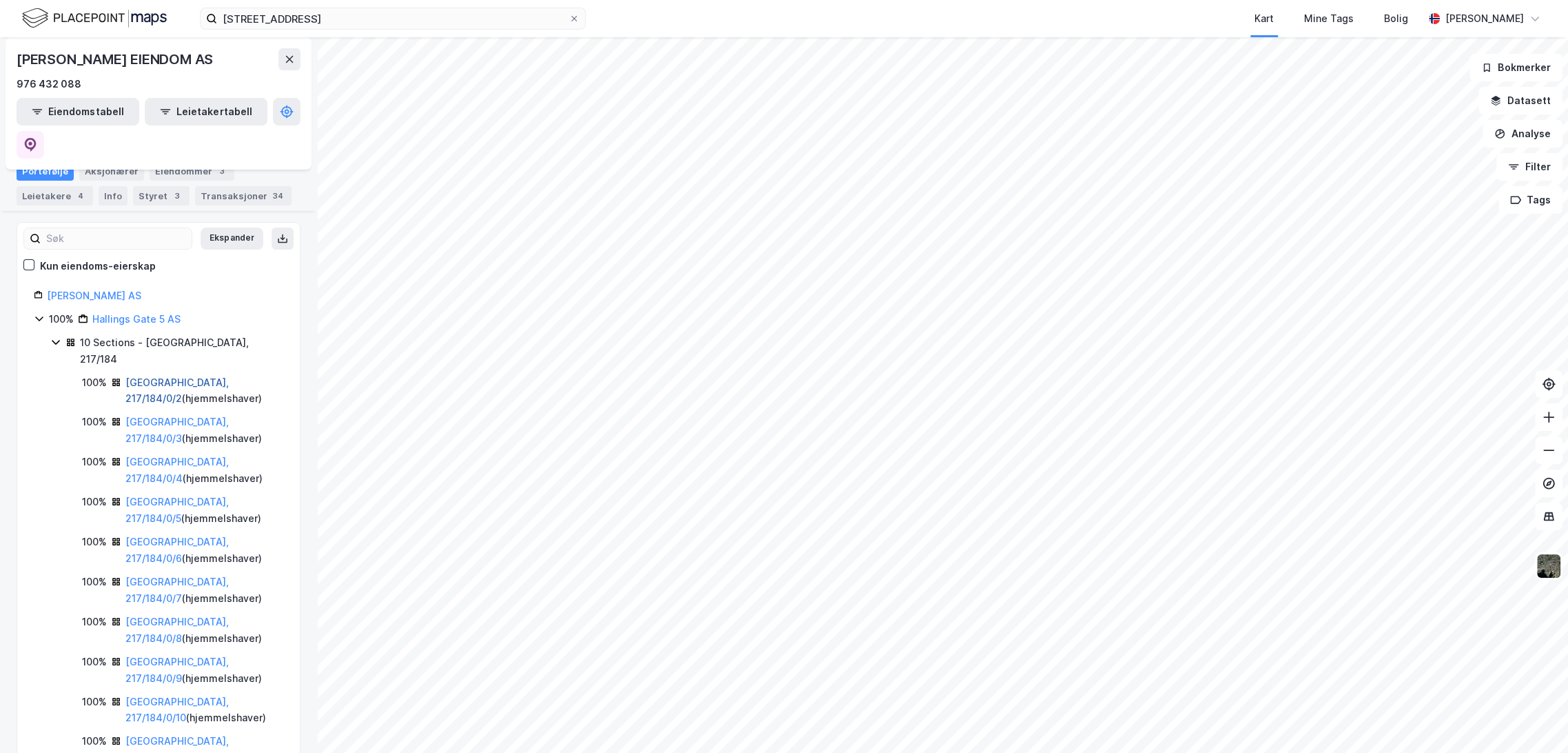
click at [176, 376] on link "[GEOGRAPHIC_DATA], 217/184/0/2" at bounding box center [176, 390] width 103 height 28
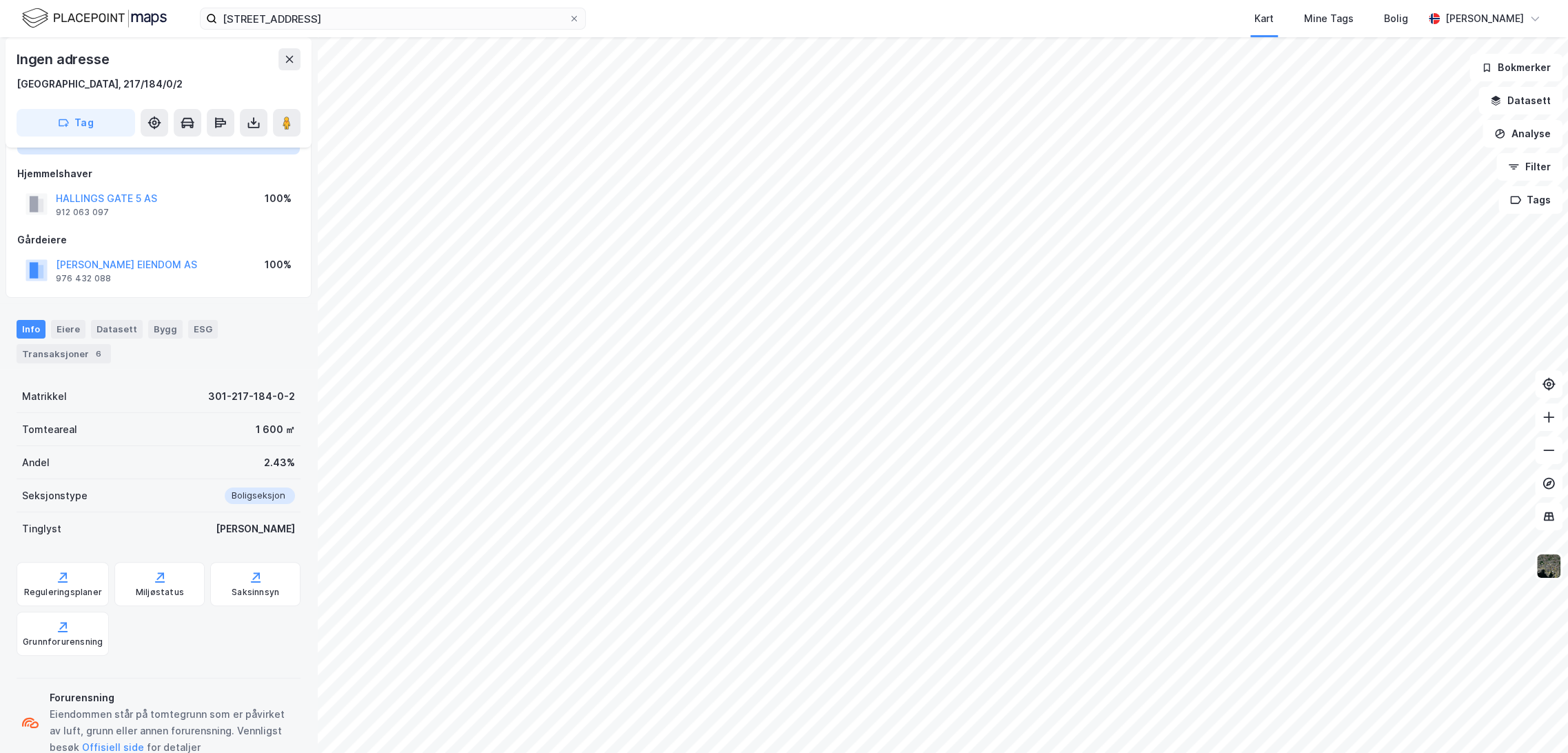
scroll to position [146, 0]
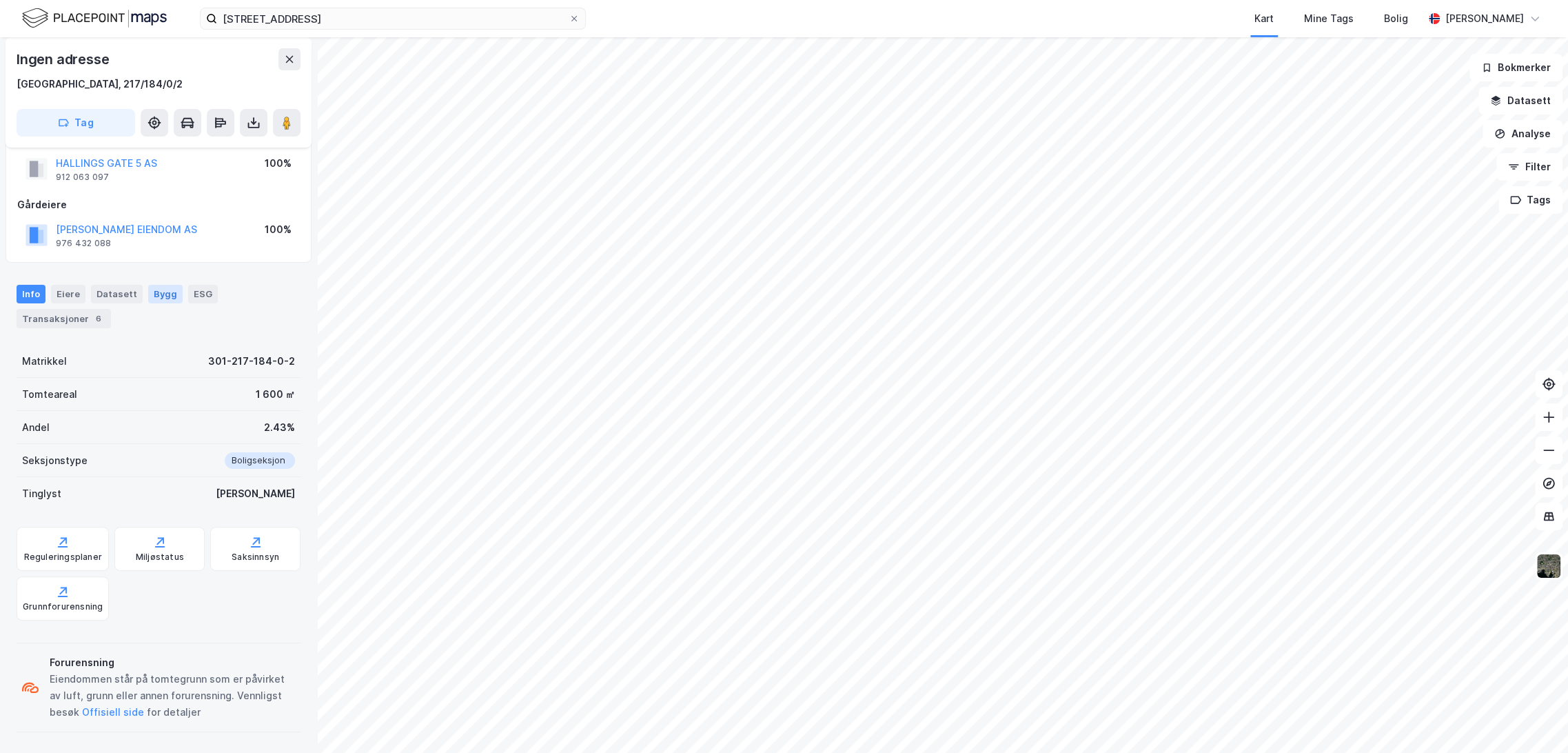
click at [162, 296] on div "Bygg" at bounding box center [165, 294] width 34 height 18
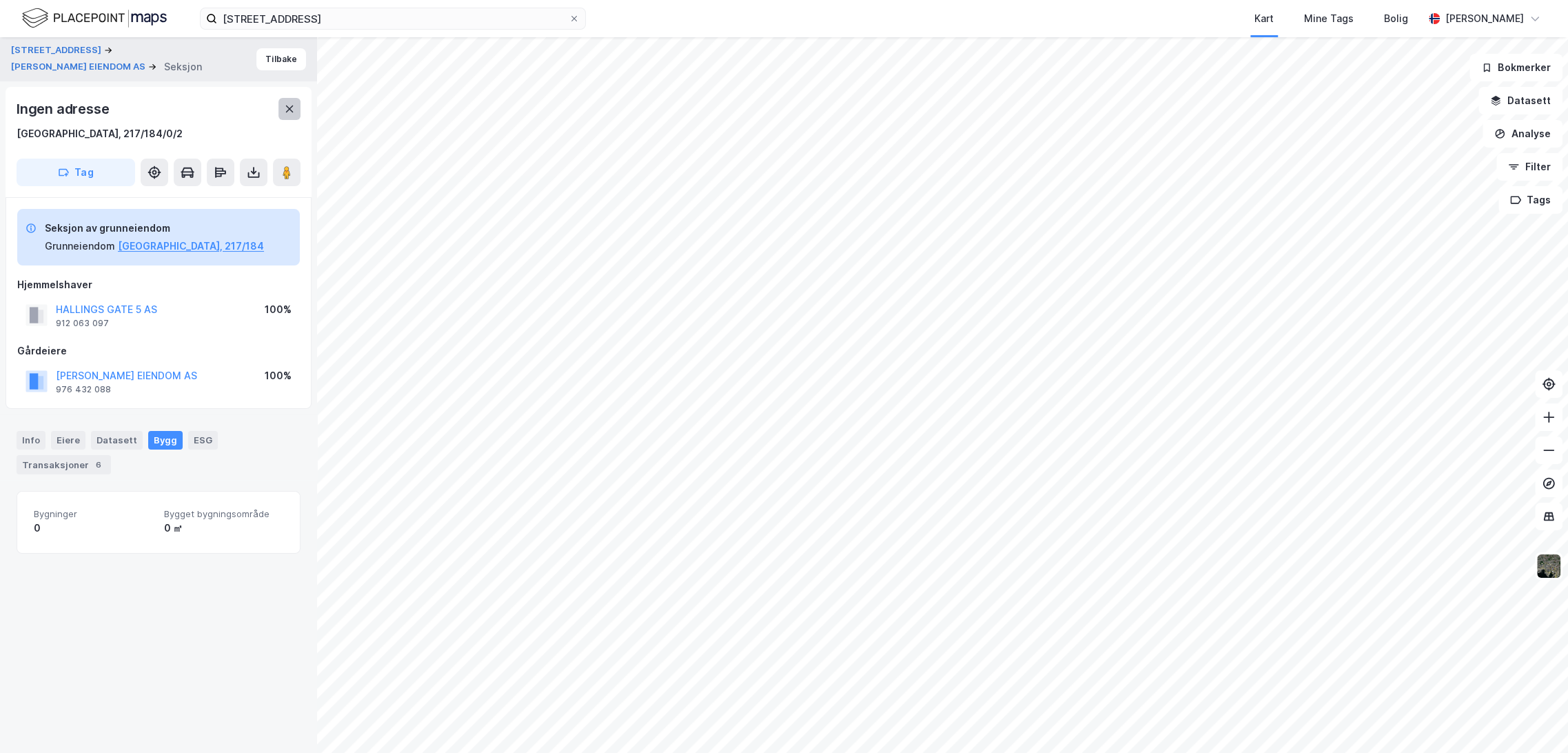
click at [285, 110] on icon at bounding box center [290, 109] width 11 height 11
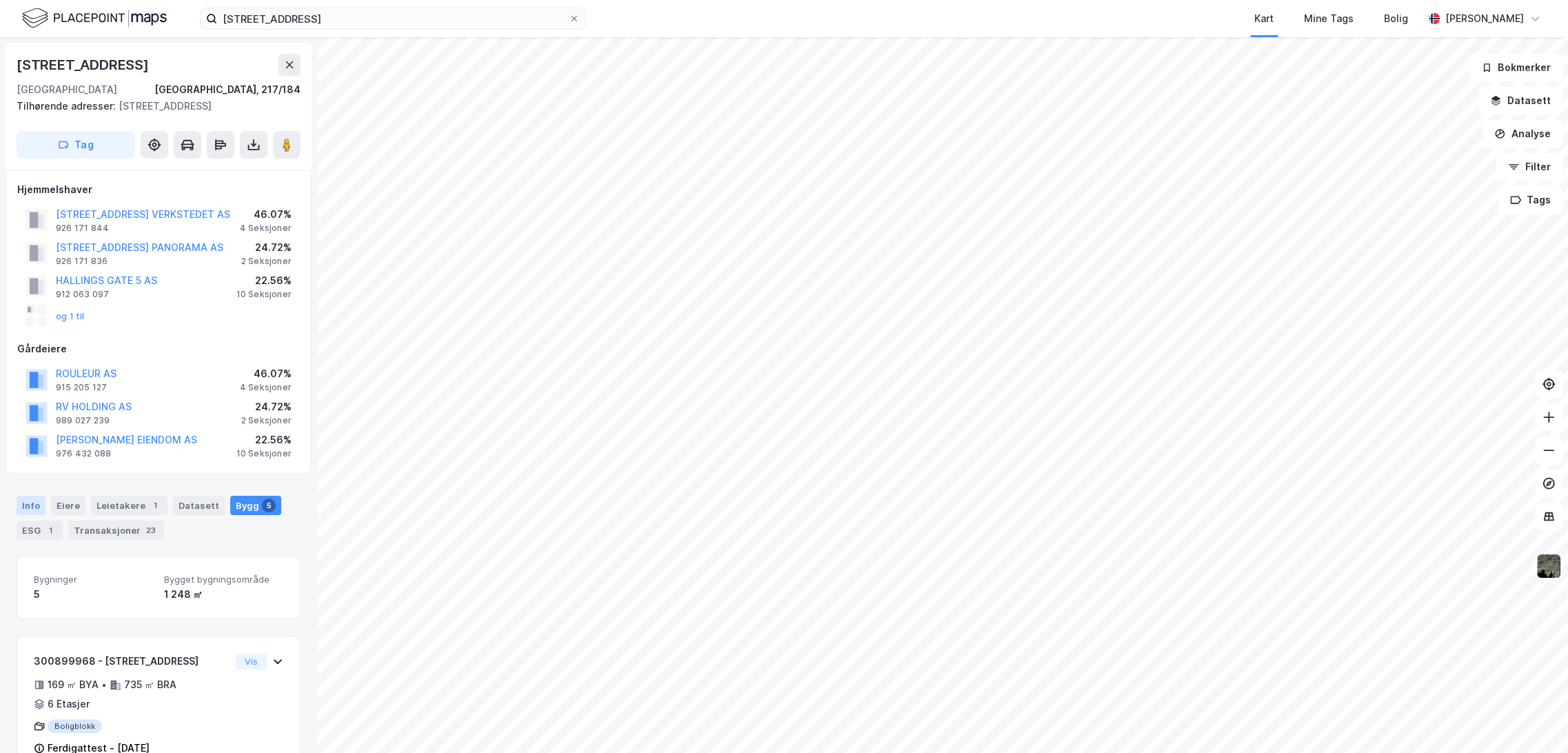
click at [29, 501] on div "Info" at bounding box center [30, 505] width 29 height 19
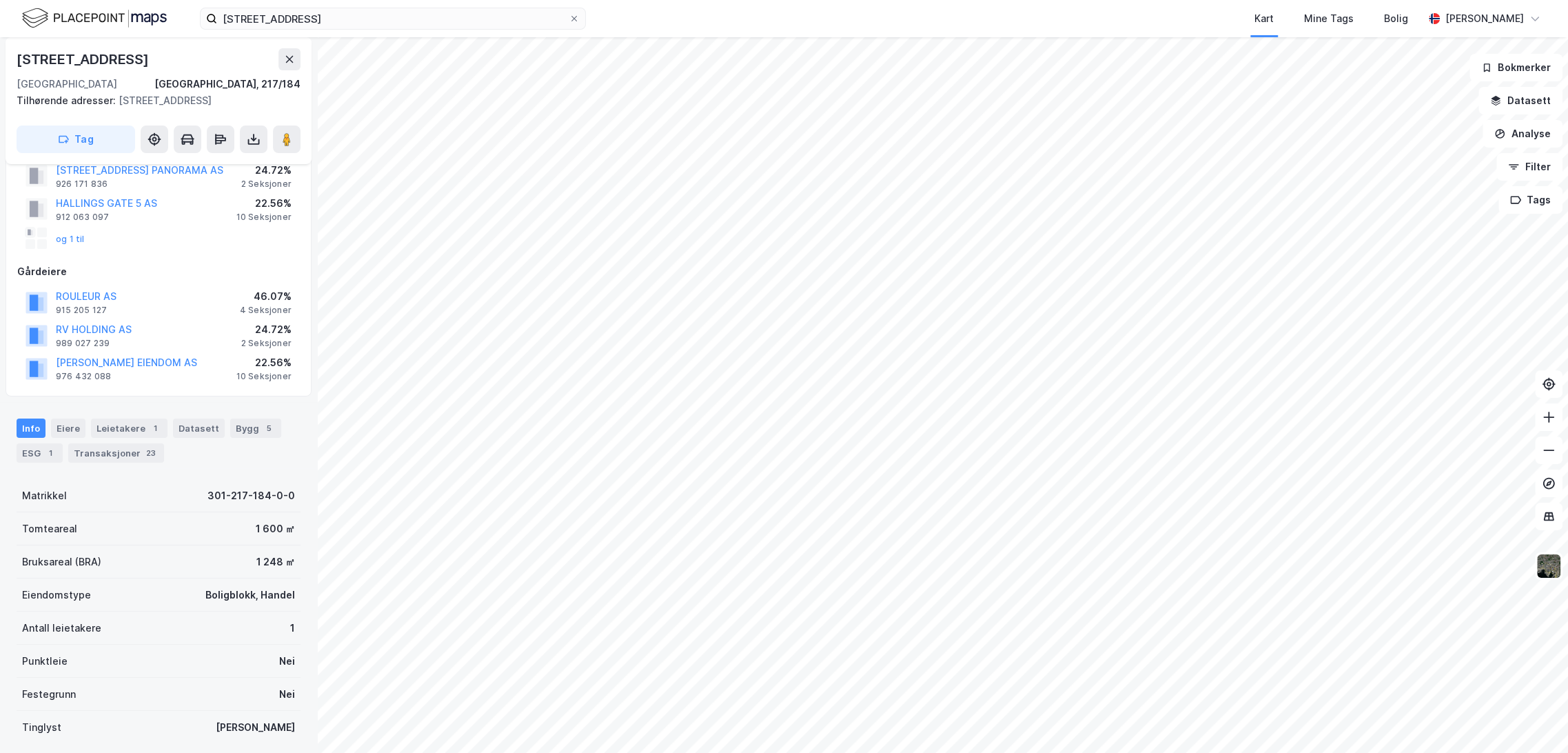
scroll to position [77, 0]
